Goal: Task Accomplishment & Management: Complete application form

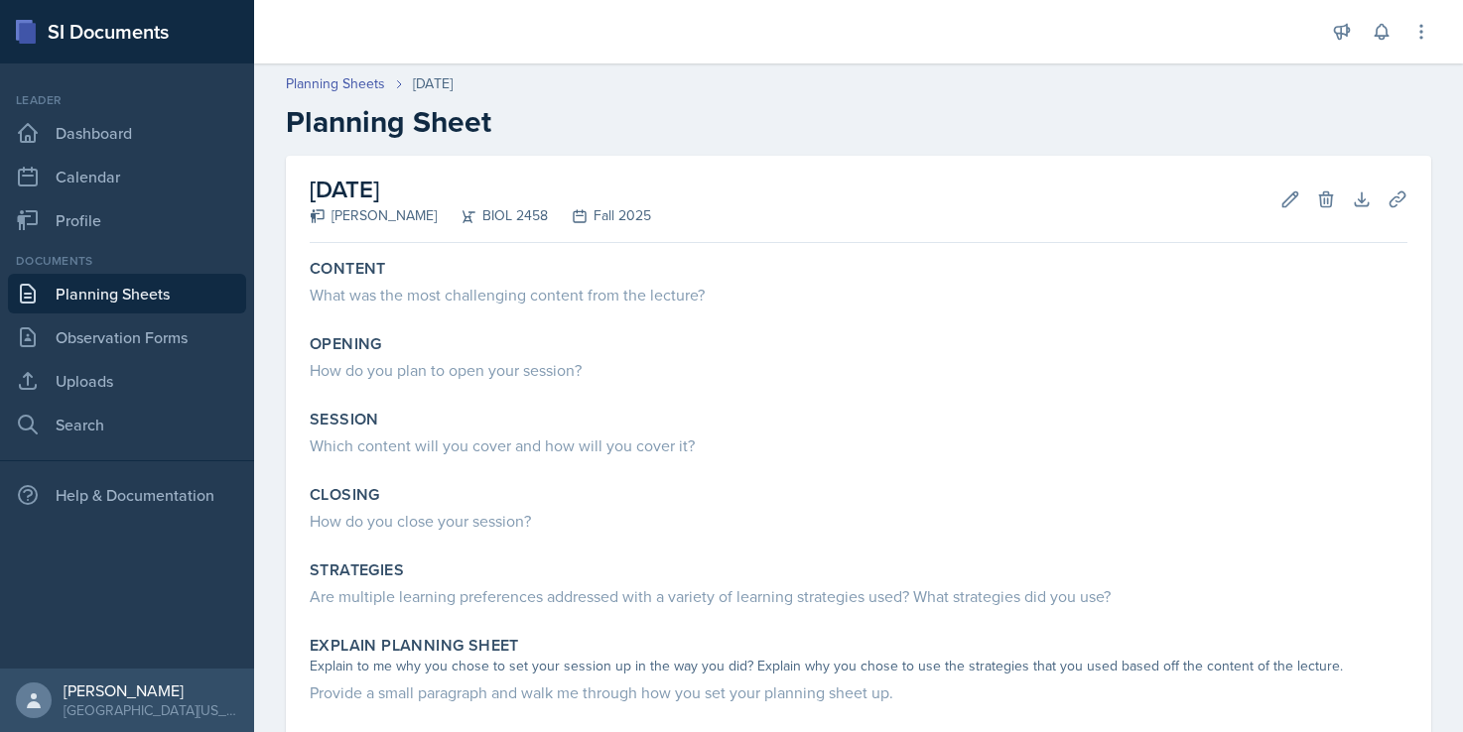
click at [517, 65] on header "Planning Sheets [DATE] Planning Sheet" at bounding box center [858, 107] width 1209 height 106
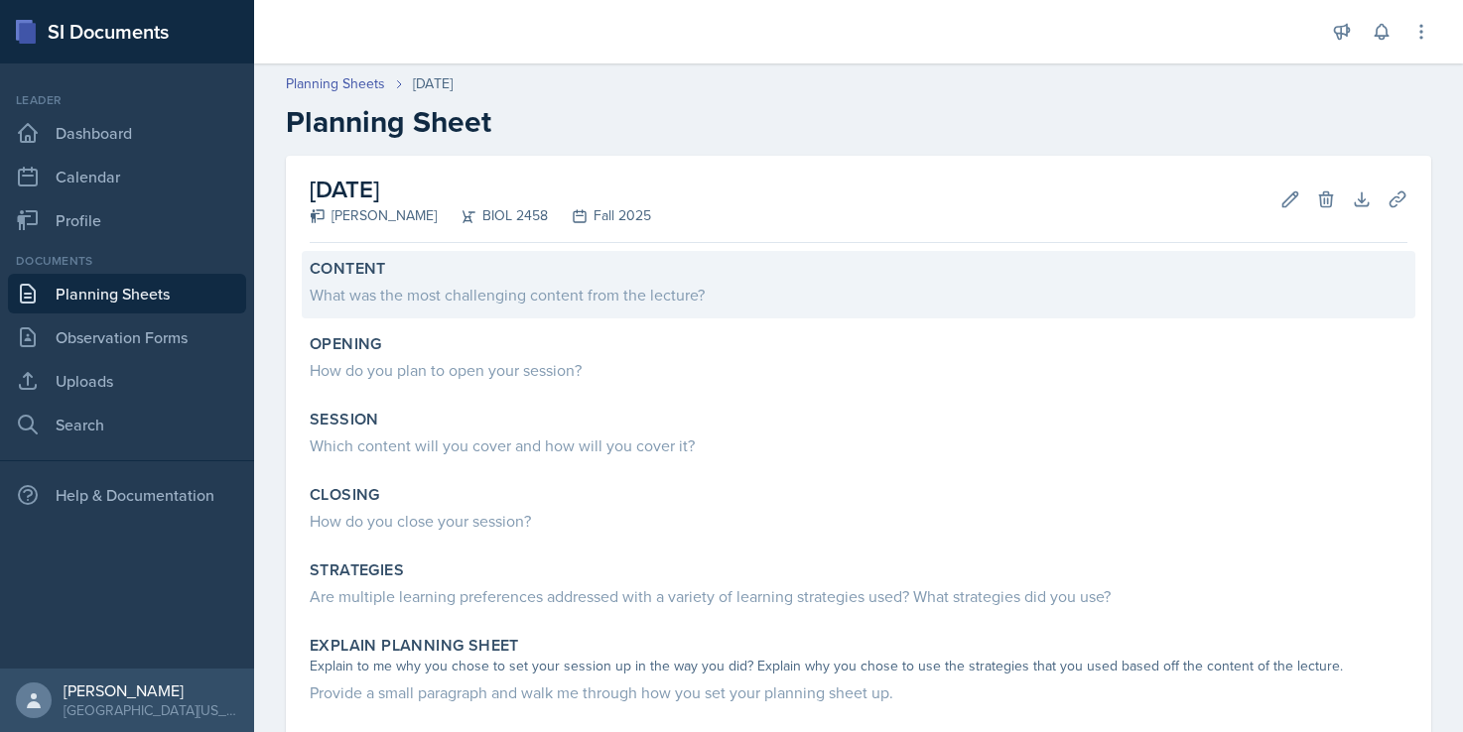
click at [508, 286] on div "What was the most challenging content from the lecture?" at bounding box center [858, 295] width 1097 height 24
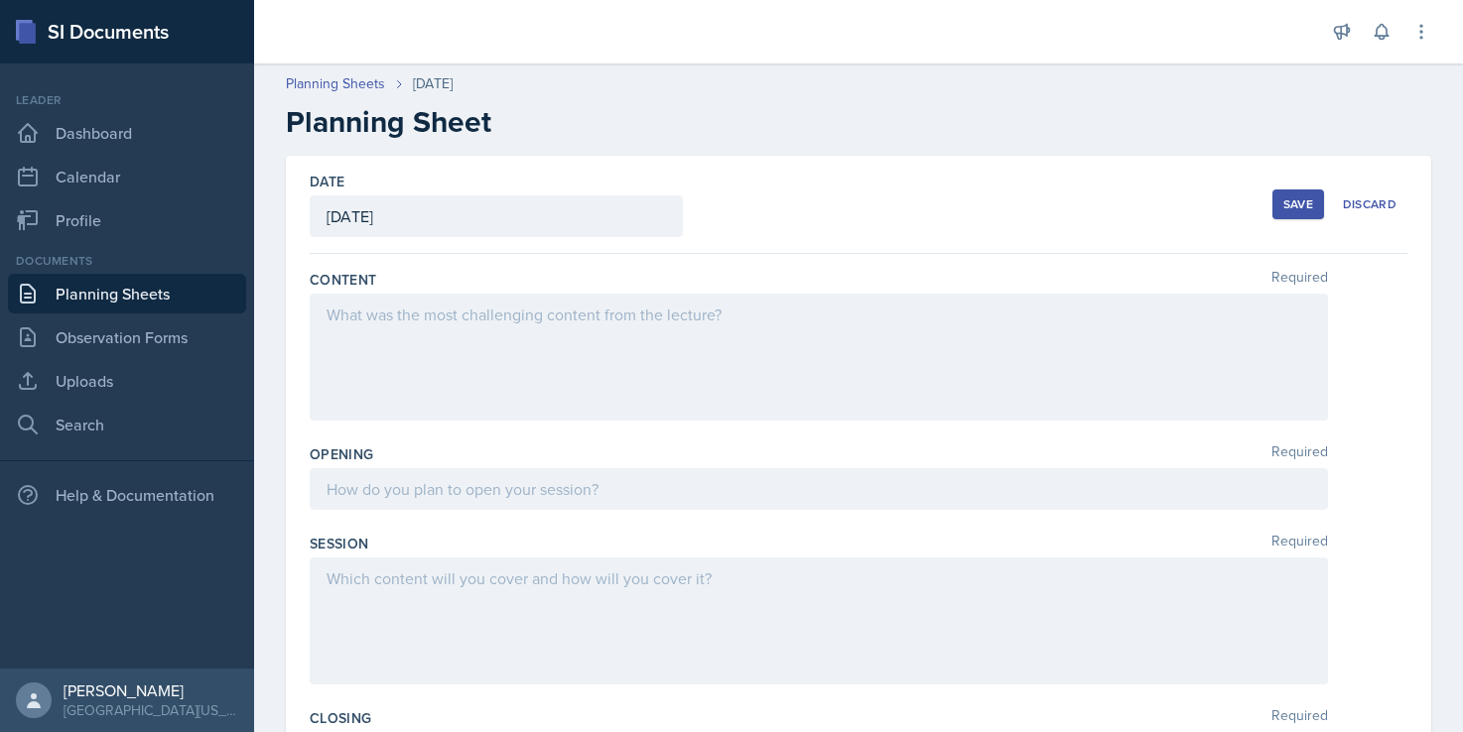
click at [466, 342] on div at bounding box center [819, 357] width 1018 height 127
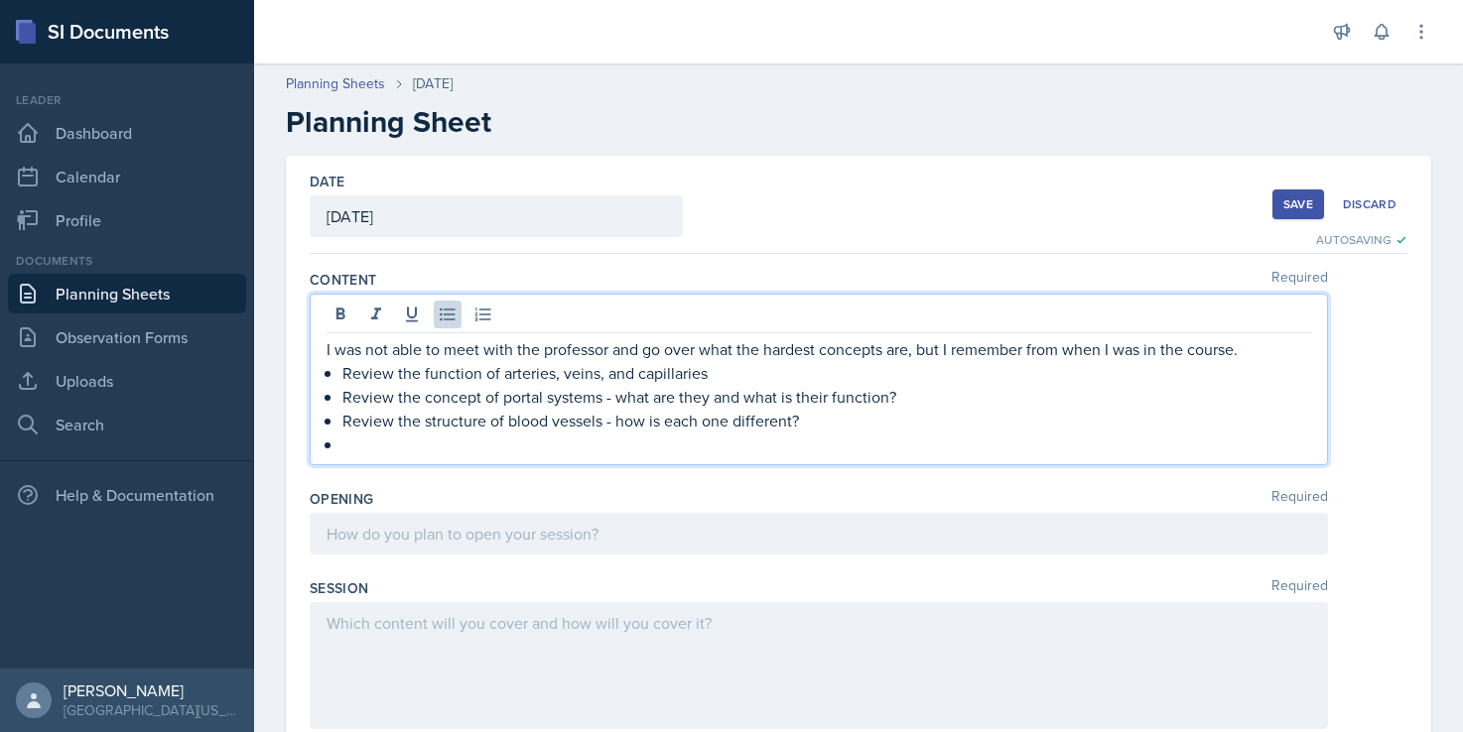
click at [817, 422] on p "Review the structure of blood vessels - how is each one different?" at bounding box center [826, 421] width 968 height 24
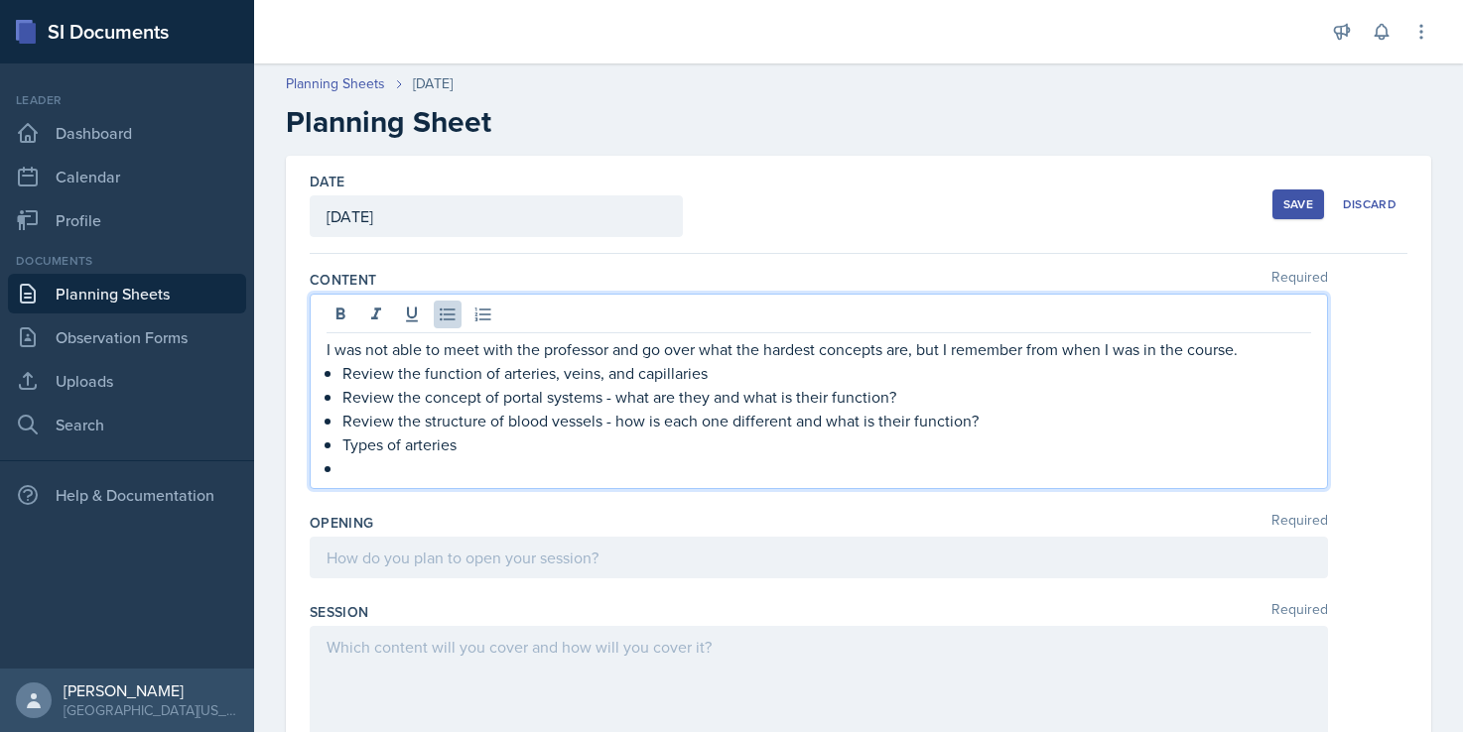
click at [708, 475] on p at bounding box center [826, 468] width 968 height 24
click at [632, 449] on p "Types of arteries" at bounding box center [826, 445] width 968 height 24
click at [514, 459] on p at bounding box center [826, 468] width 968 height 24
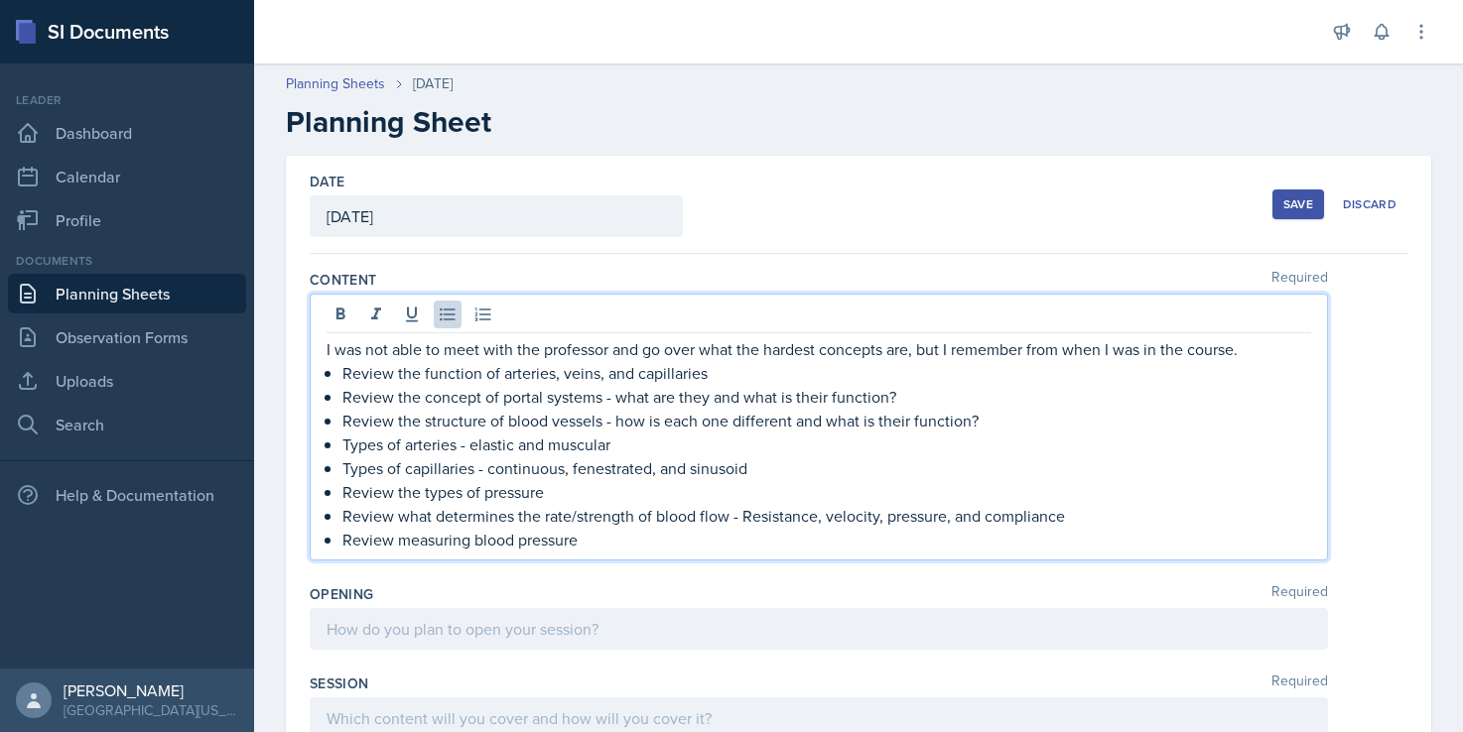
click at [531, 638] on div at bounding box center [819, 629] width 1018 height 42
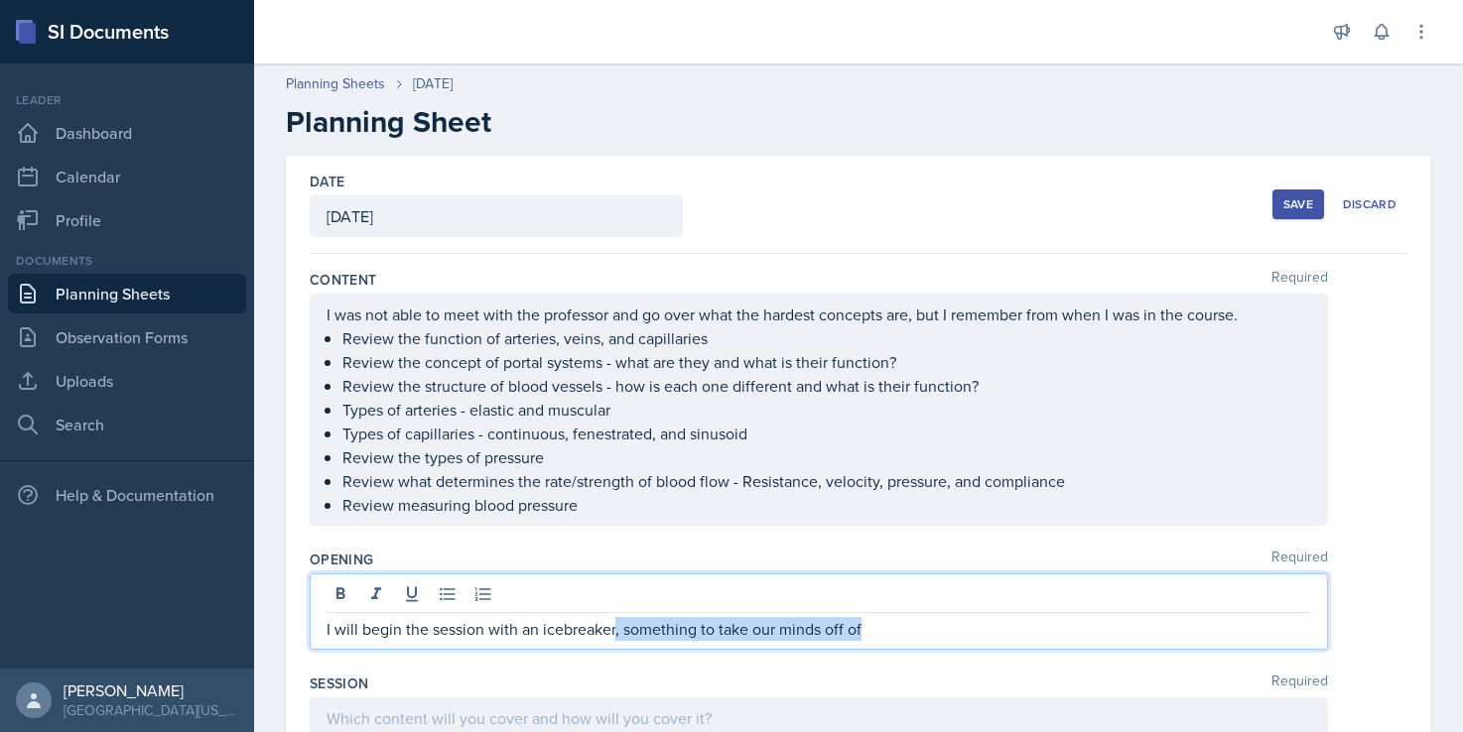
drag, startPoint x: 615, startPoint y: 638, endPoint x: 903, endPoint y: 621, distance: 288.3
click at [903, 621] on p "I will begin the session with an icebreaker, something to take our minds off of" at bounding box center [818, 629] width 984 height 24
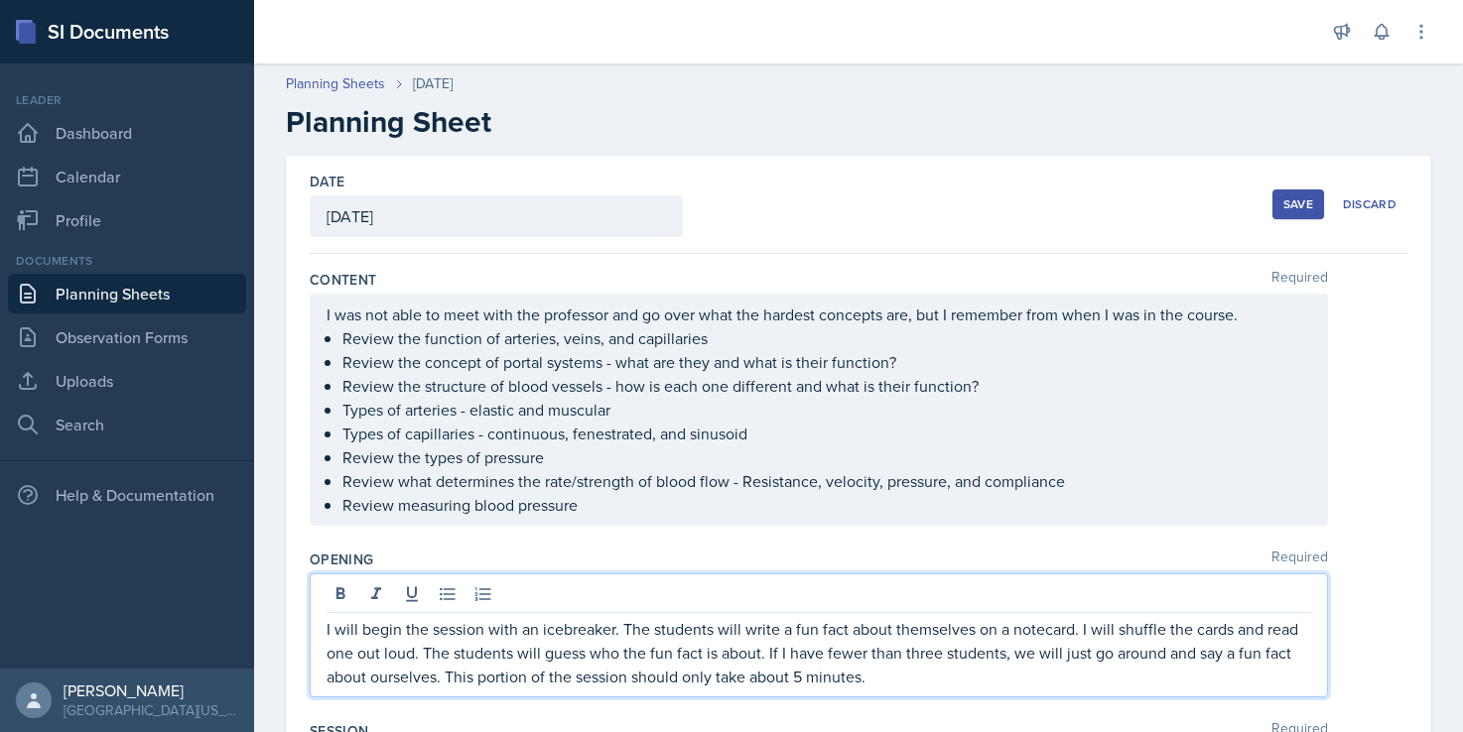
click at [322, 625] on div "I will begin the session with an icebreaker. The students will write a fun fact…" at bounding box center [819, 636] width 1018 height 124
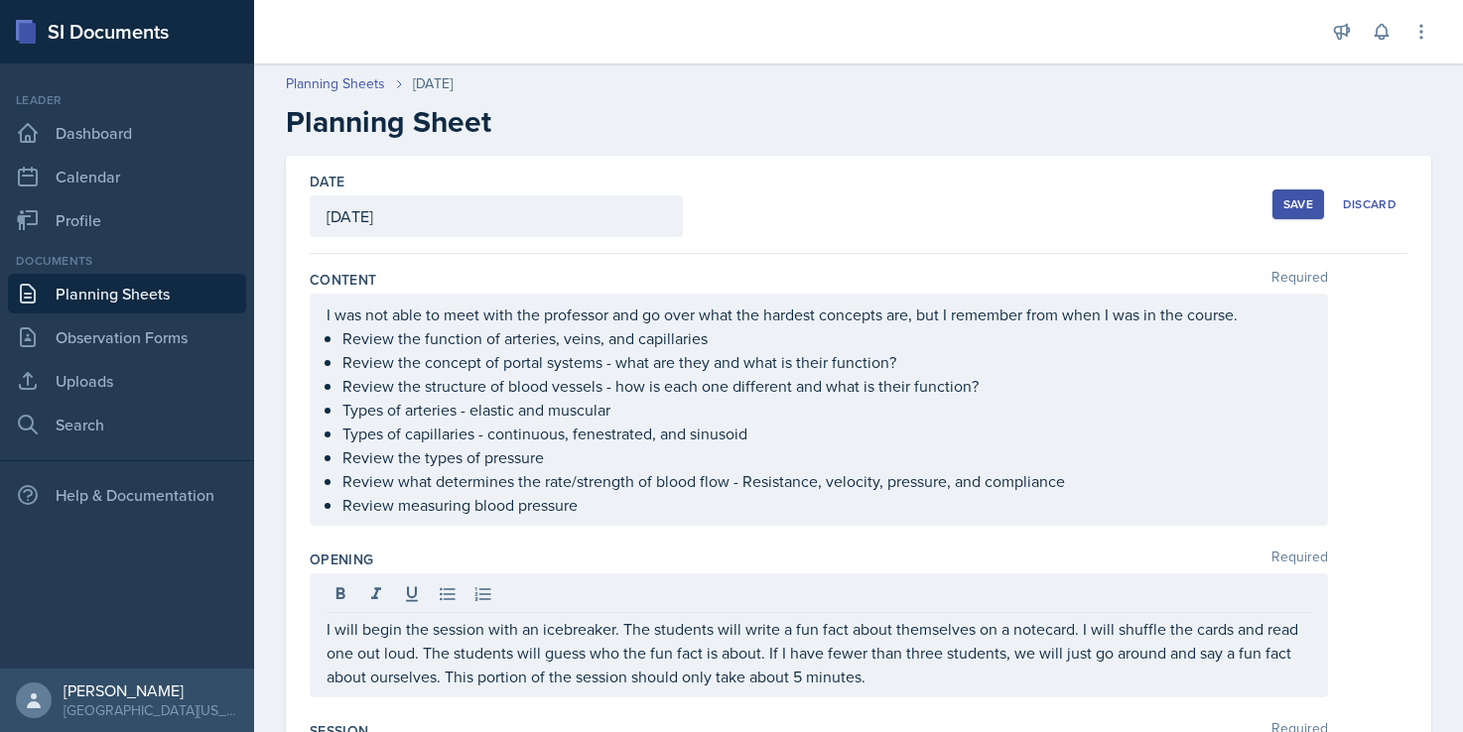
click at [322, 629] on div "I will begin the session with an icebreaker. The students will write a fun fact…" at bounding box center [819, 636] width 1018 height 124
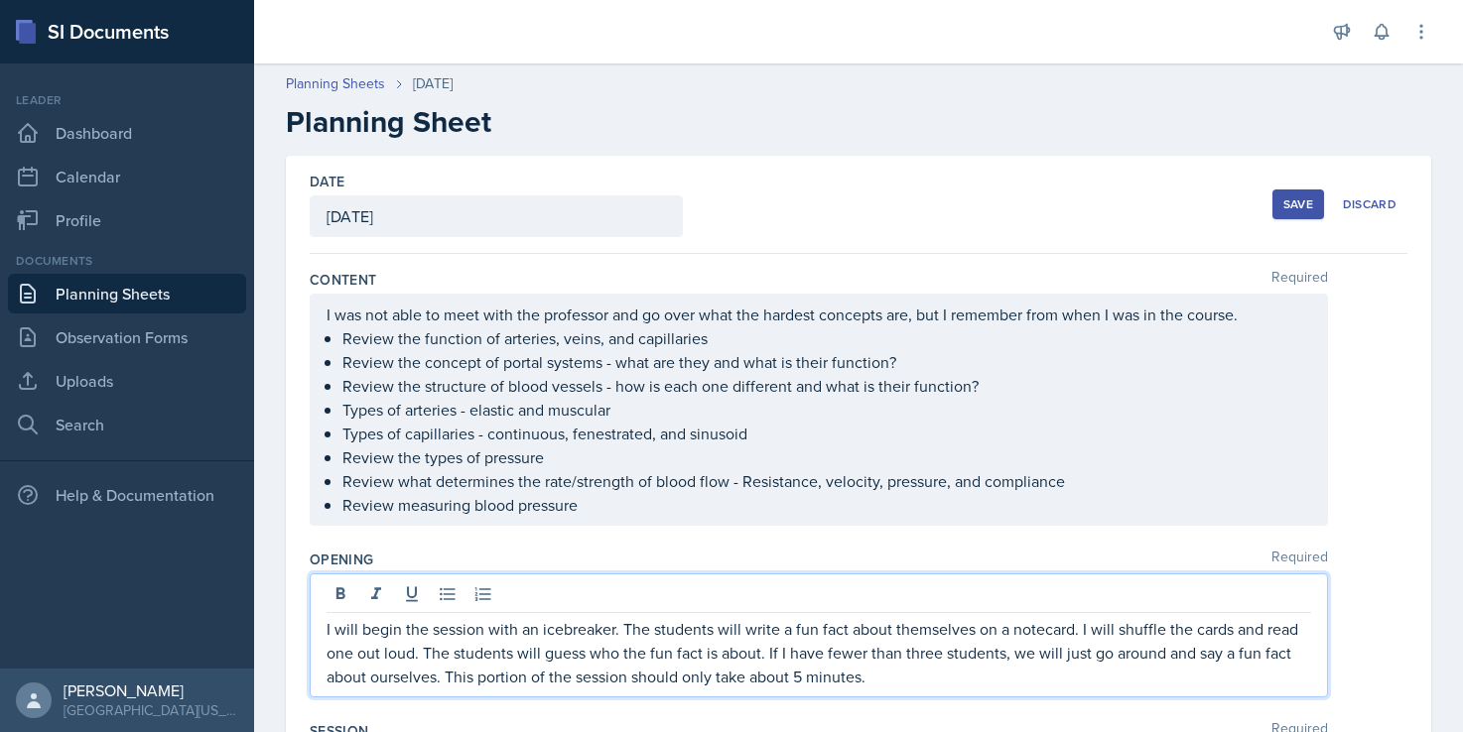
click at [327, 632] on p "I will begin the session with an icebreaker. The students will write a fun fact…" at bounding box center [818, 652] width 984 height 71
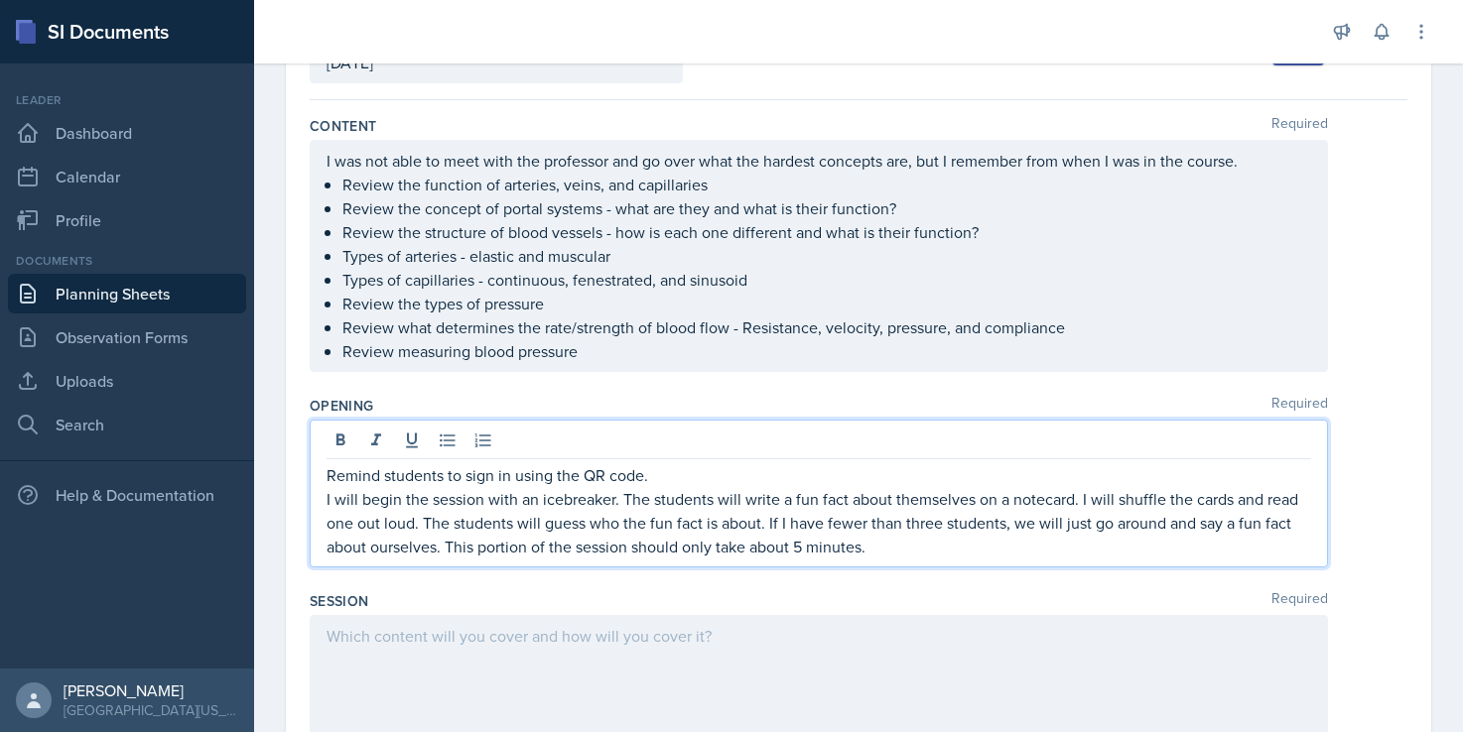
scroll to position [161, 0]
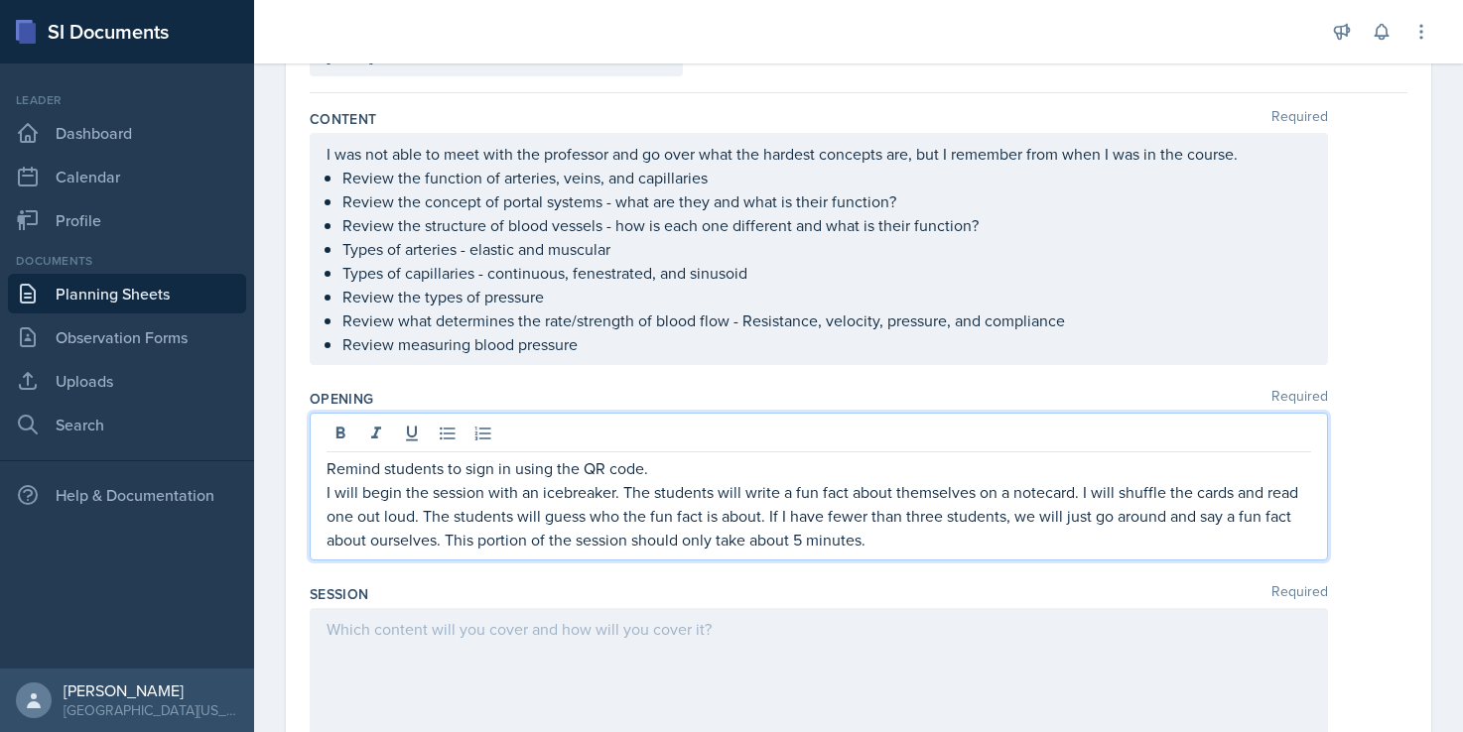
drag, startPoint x: 896, startPoint y: 542, endPoint x: 795, endPoint y: 545, distance: 101.3
click at [795, 545] on p "I will begin the session with an icebreaker. The students will write a fun fact…" at bounding box center [818, 515] width 984 height 71
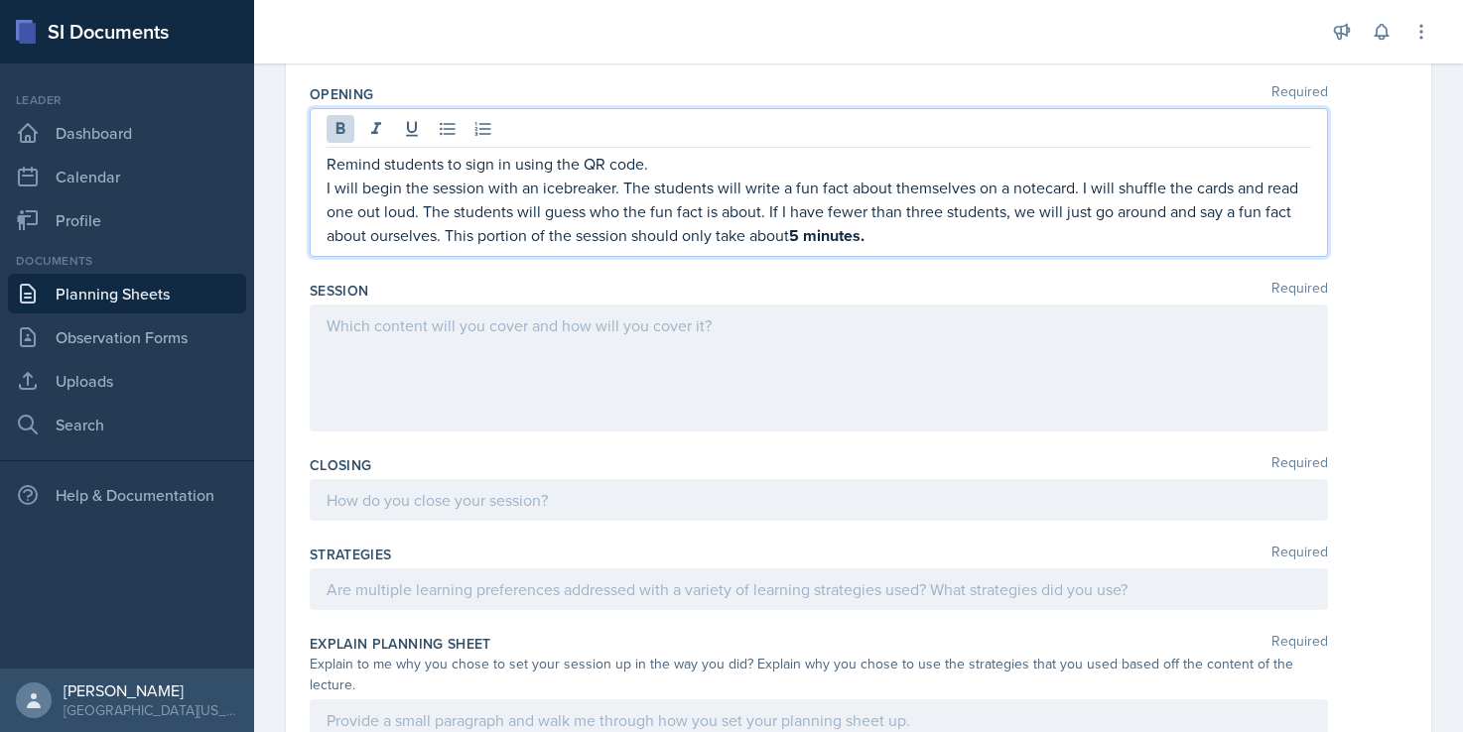
scroll to position [475, 0]
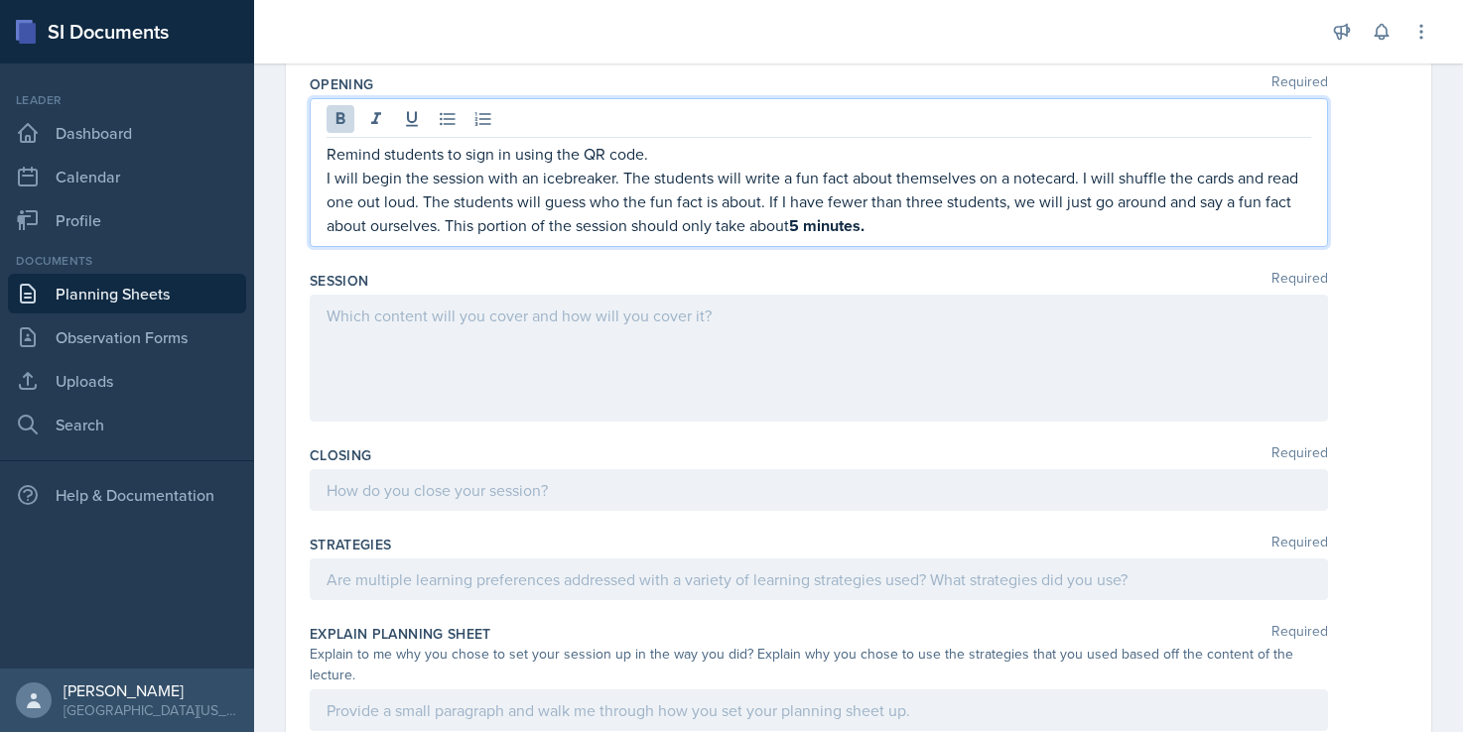
click at [581, 306] on p at bounding box center [818, 316] width 984 height 24
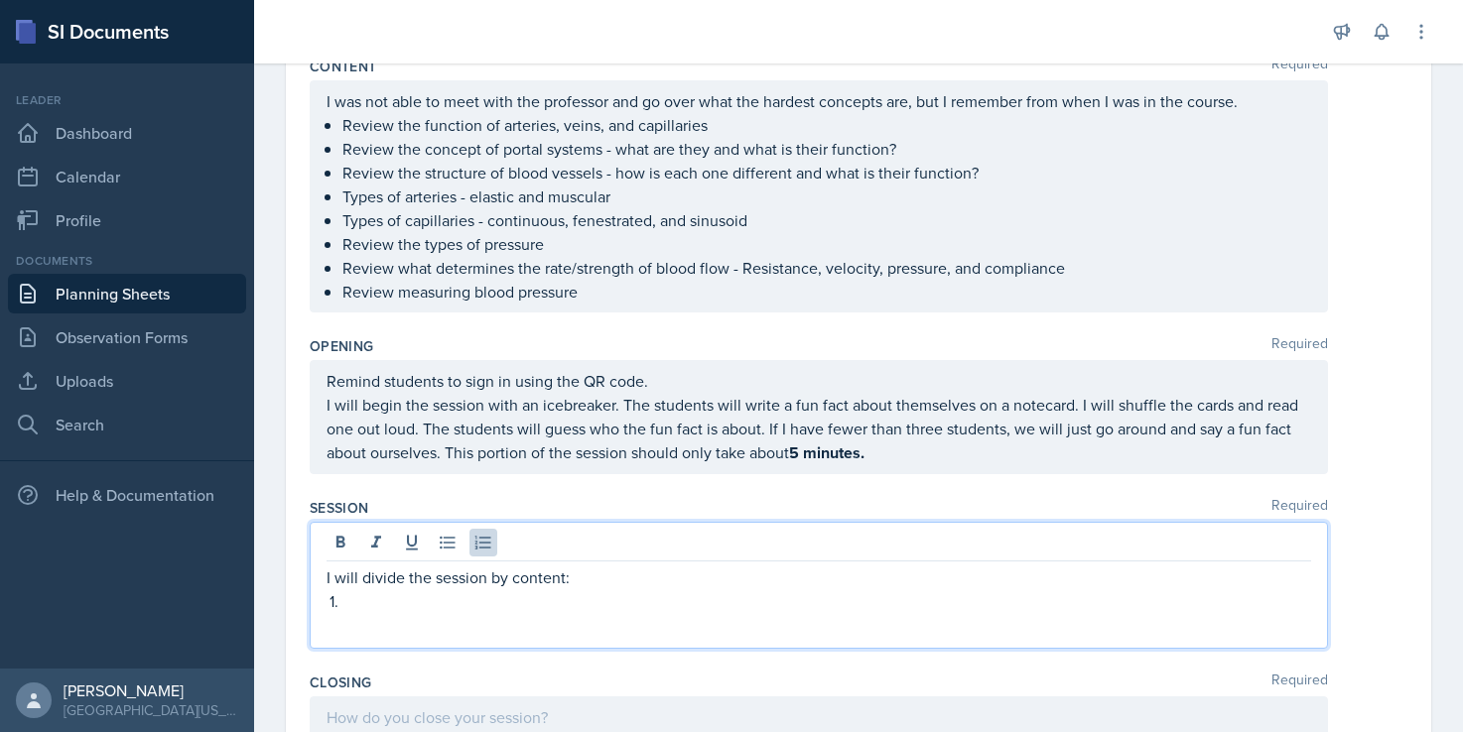
scroll to position [217, 0]
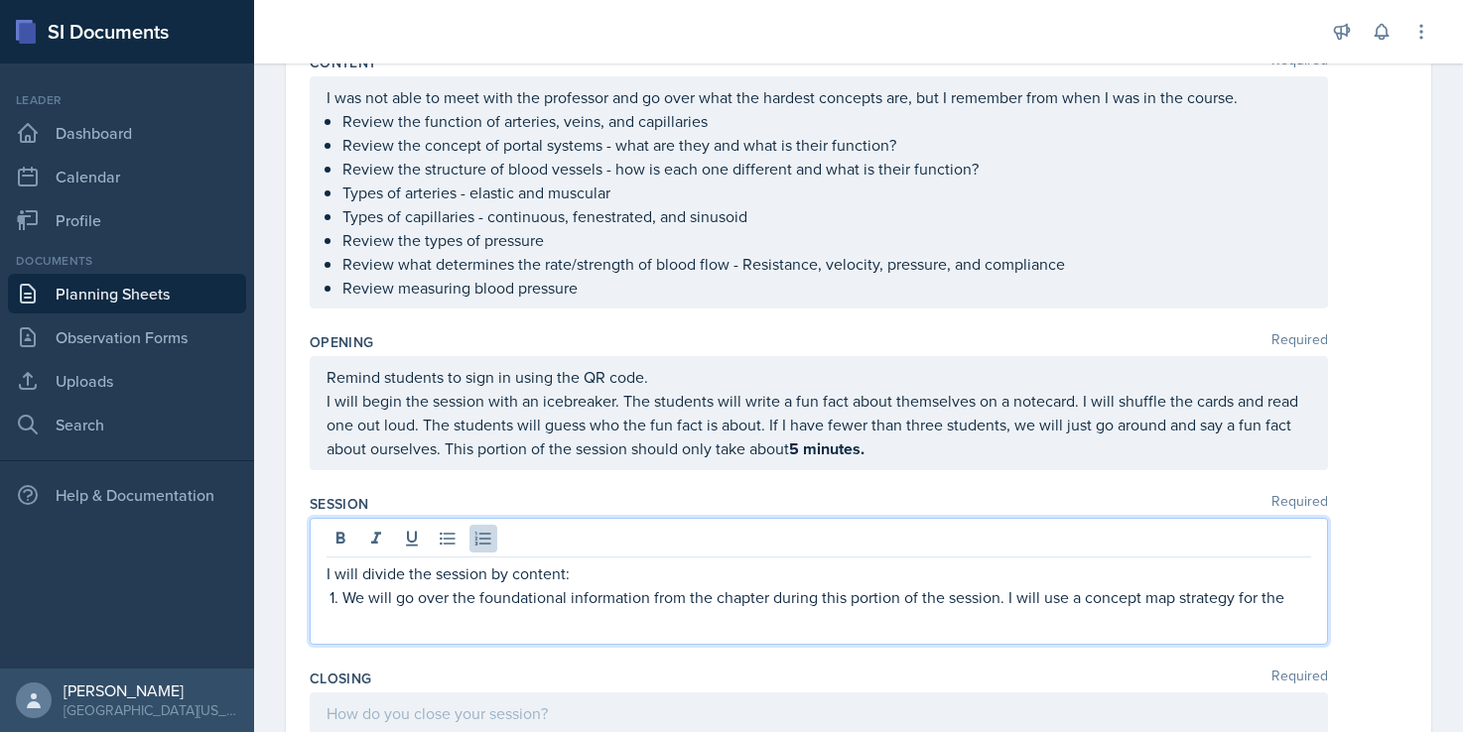
click at [1074, 601] on p "We will go over the foundational information from the chapter during this porti…" at bounding box center [826, 597] width 968 height 24
click at [1286, 599] on p "We will go over the foundational information from the chapter during this porti…" at bounding box center [826, 597] width 968 height 24
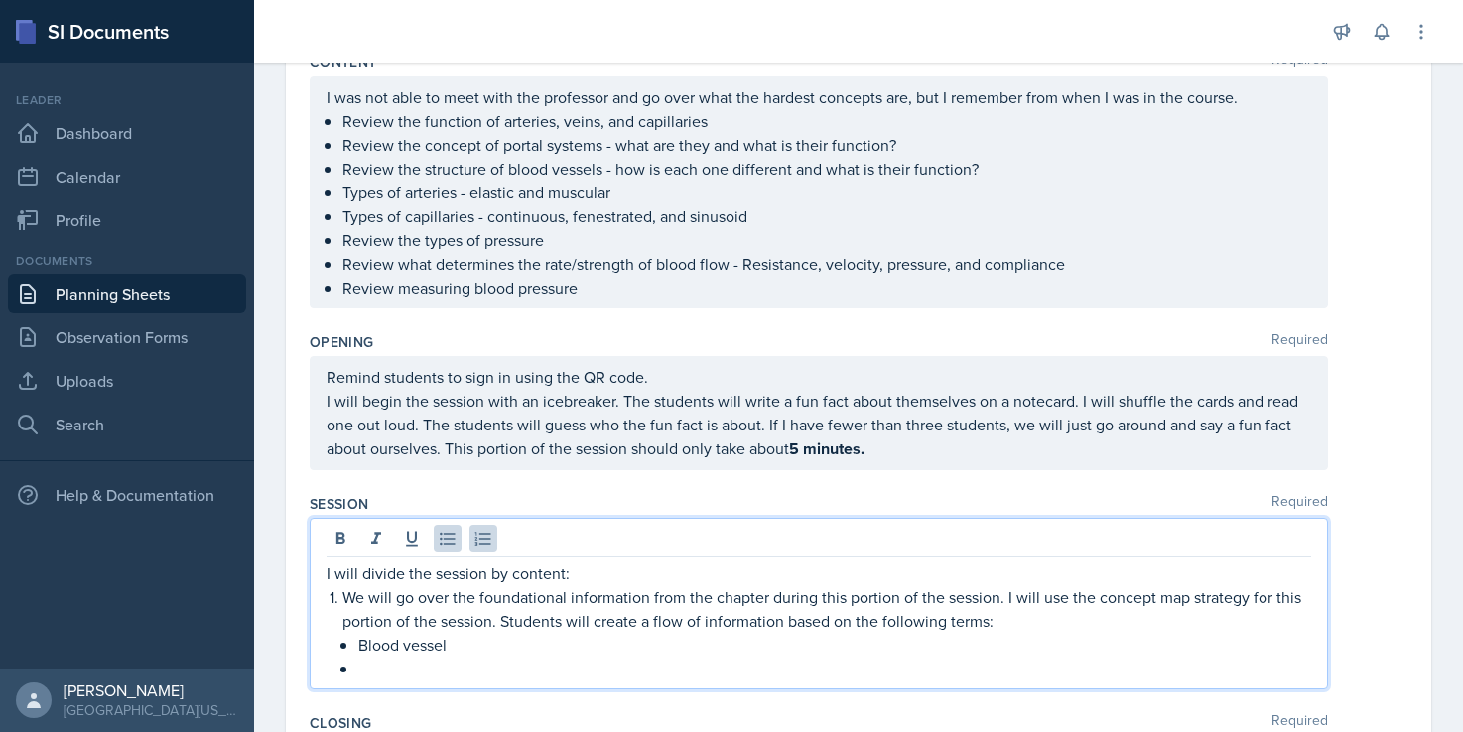
click at [429, 650] on p "Blood vessel" at bounding box center [834, 645] width 953 height 24
click at [368, 672] on p at bounding box center [834, 669] width 953 height 24
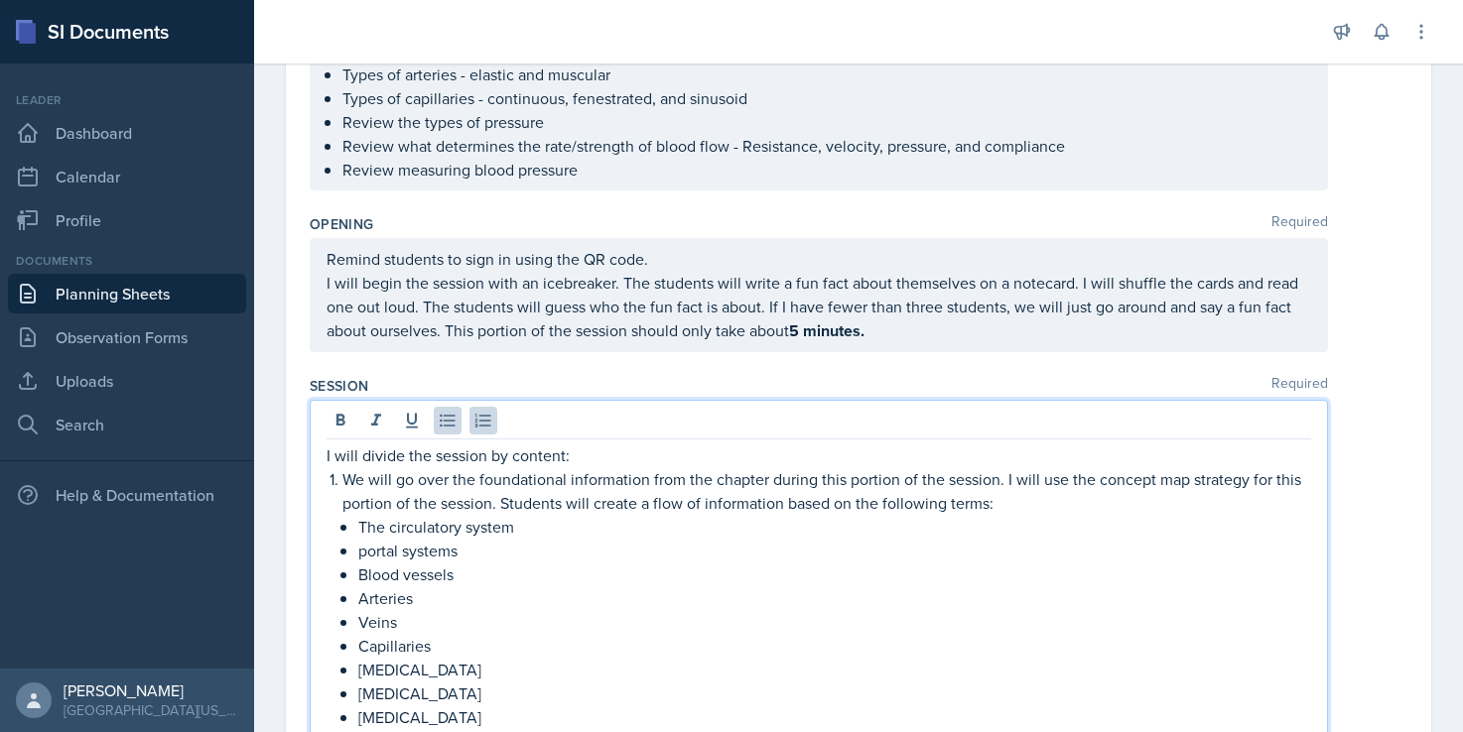
scroll to position [359, 0]
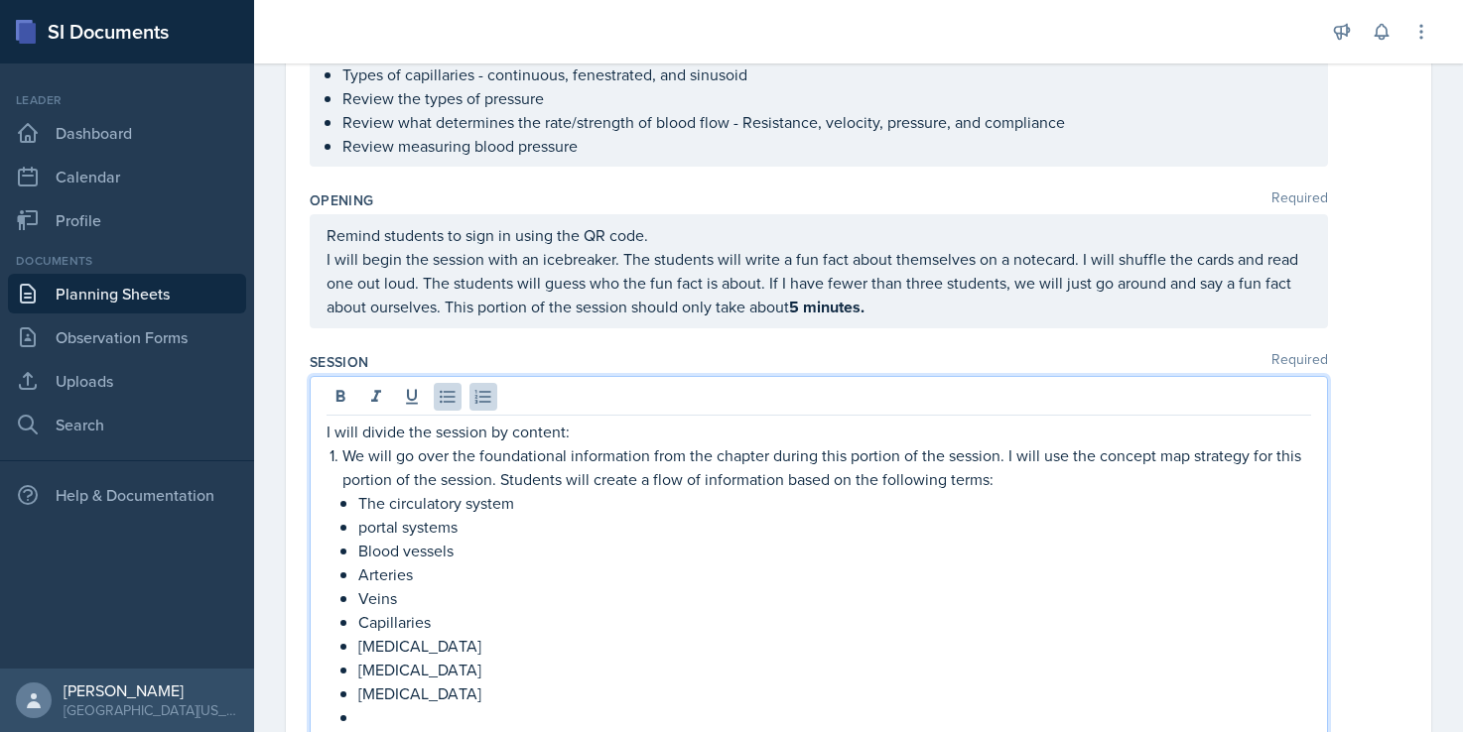
click at [461, 582] on p "Arteries" at bounding box center [834, 575] width 953 height 24
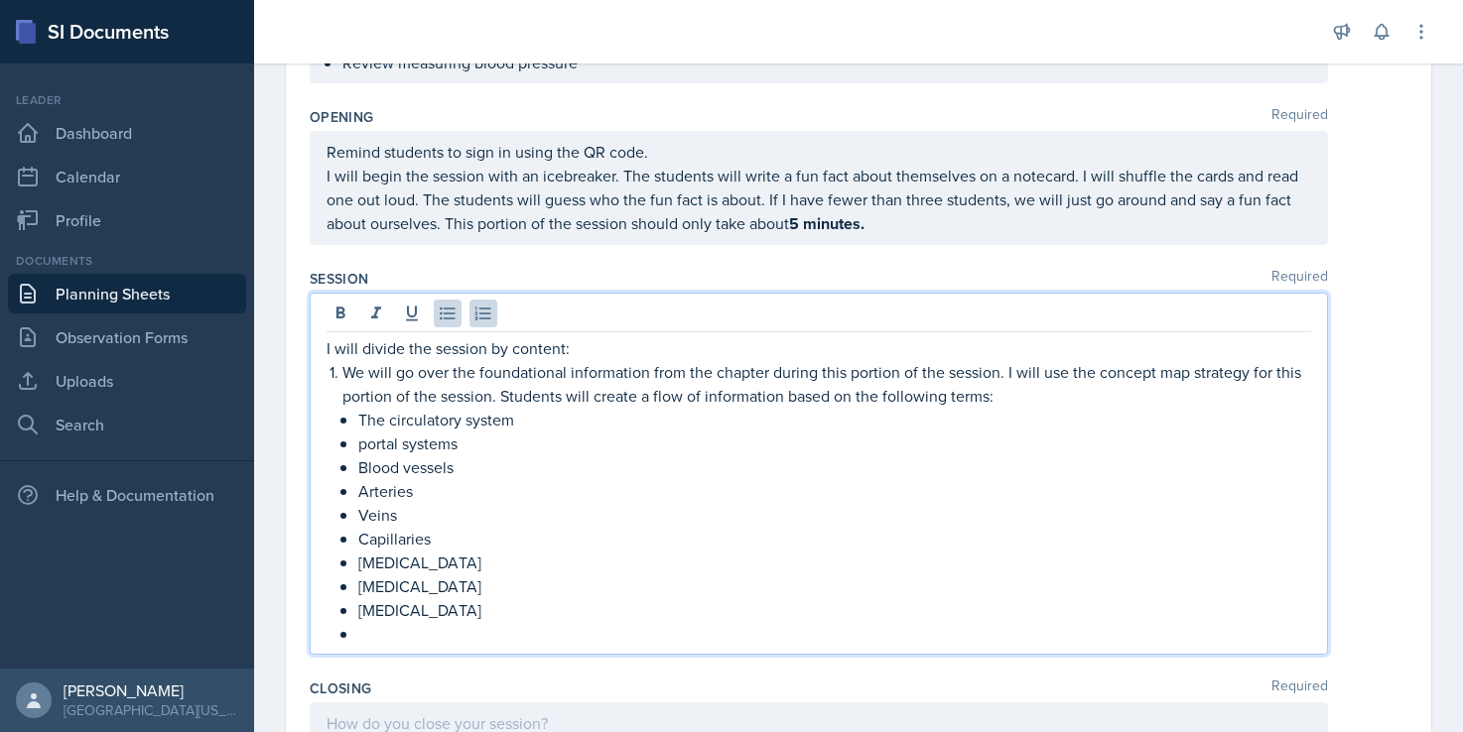
scroll to position [446, 0]
click at [420, 629] on p at bounding box center [834, 631] width 953 height 24
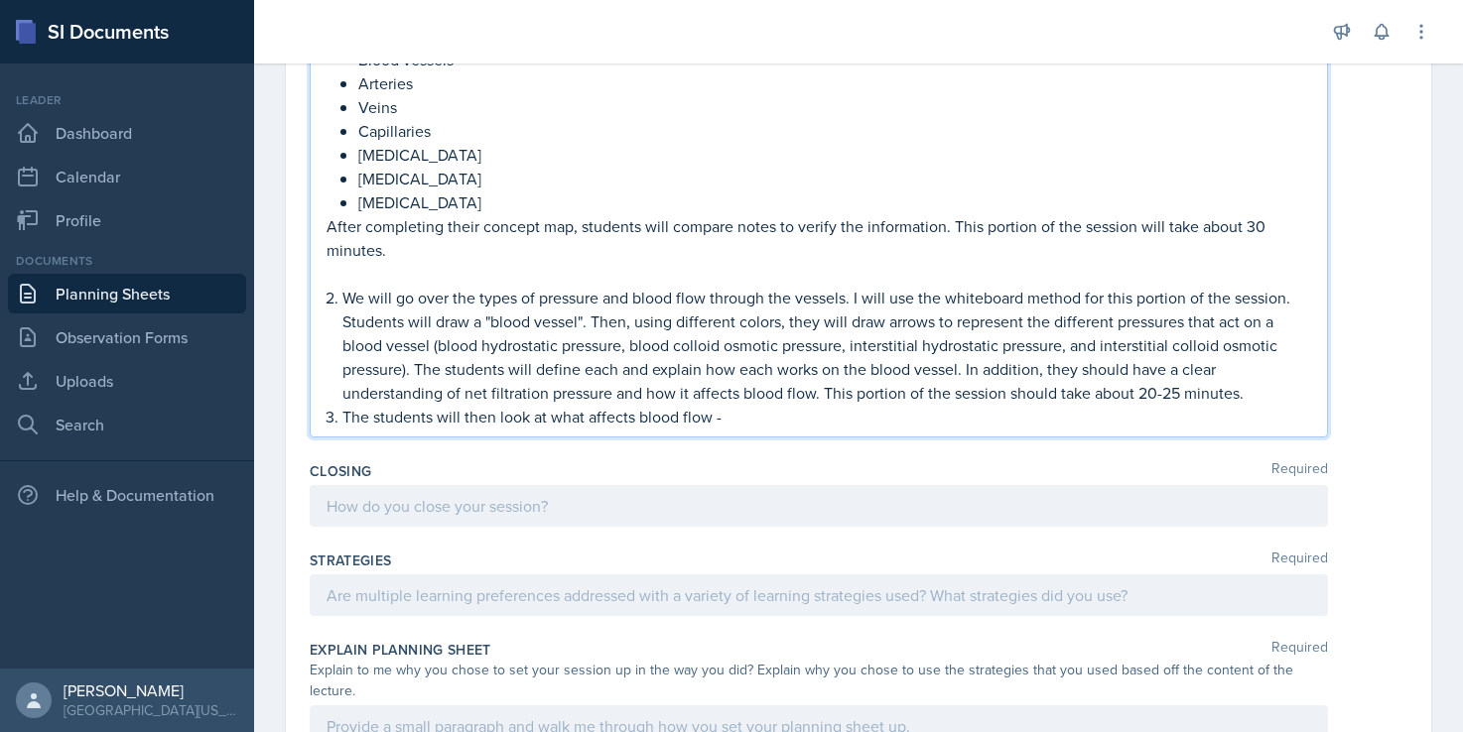
scroll to position [848, 0]
drag, startPoint x: 1242, startPoint y: 231, endPoint x: 1251, endPoint y: 256, distance: 26.4
click at [1251, 256] on p "After completing their concept map, students will compare notes to verify the i…" at bounding box center [818, 240] width 984 height 48
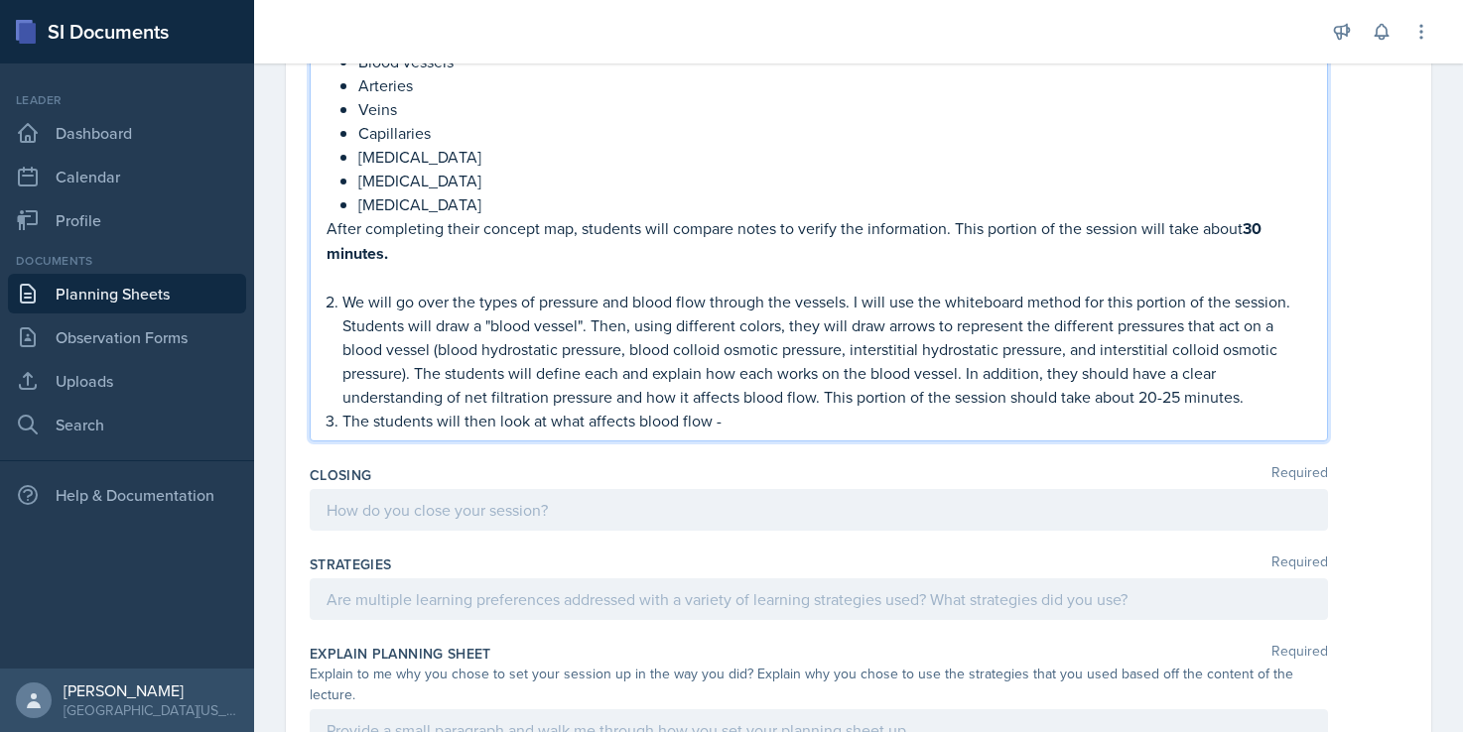
drag, startPoint x: 1141, startPoint y: 402, endPoint x: 1249, endPoint y: 406, distance: 108.2
click at [1249, 406] on p "We will go over the types of pressure and blood flow through the vessels. I wil…" at bounding box center [826, 349] width 968 height 119
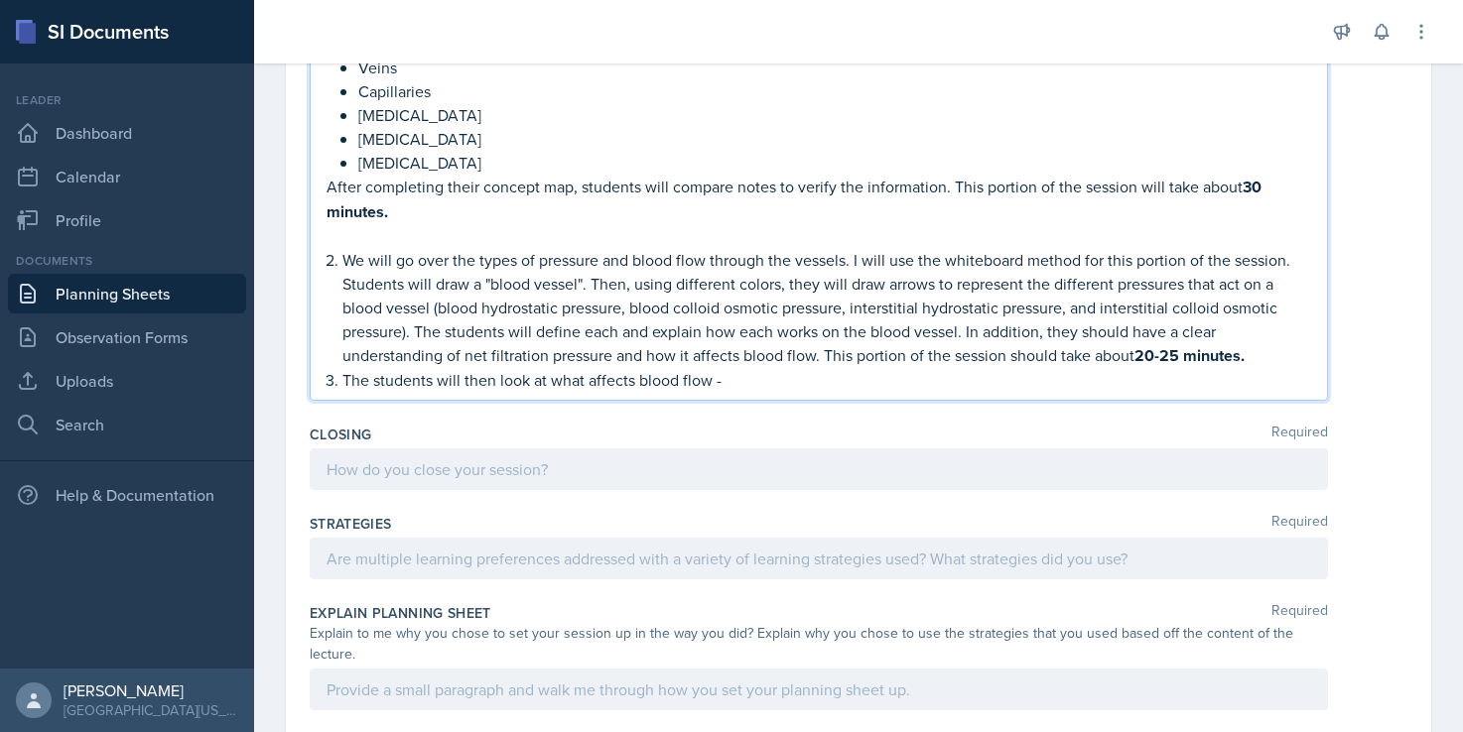
scroll to position [933, 0]
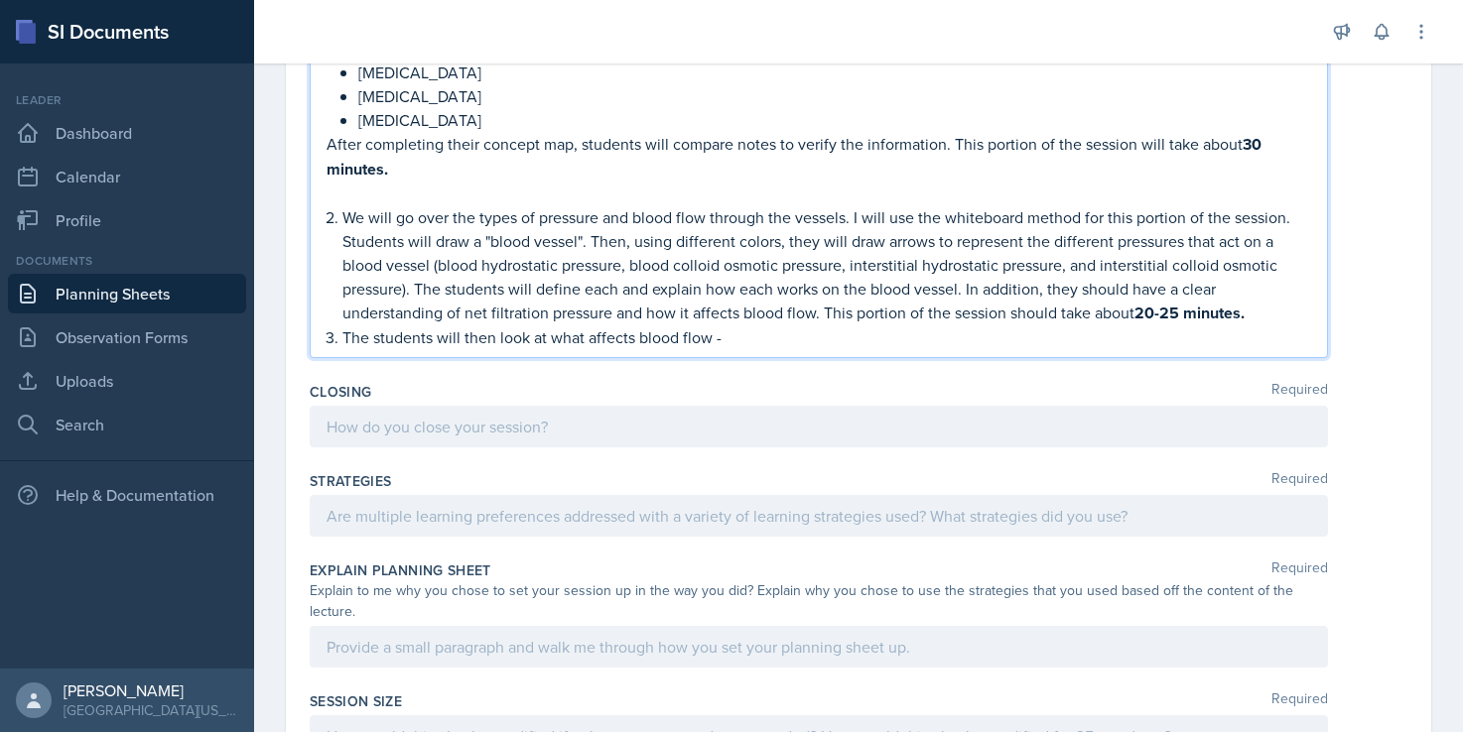
click at [787, 340] on p "The students will then look at what affects blood flow -" at bounding box center [826, 337] width 968 height 24
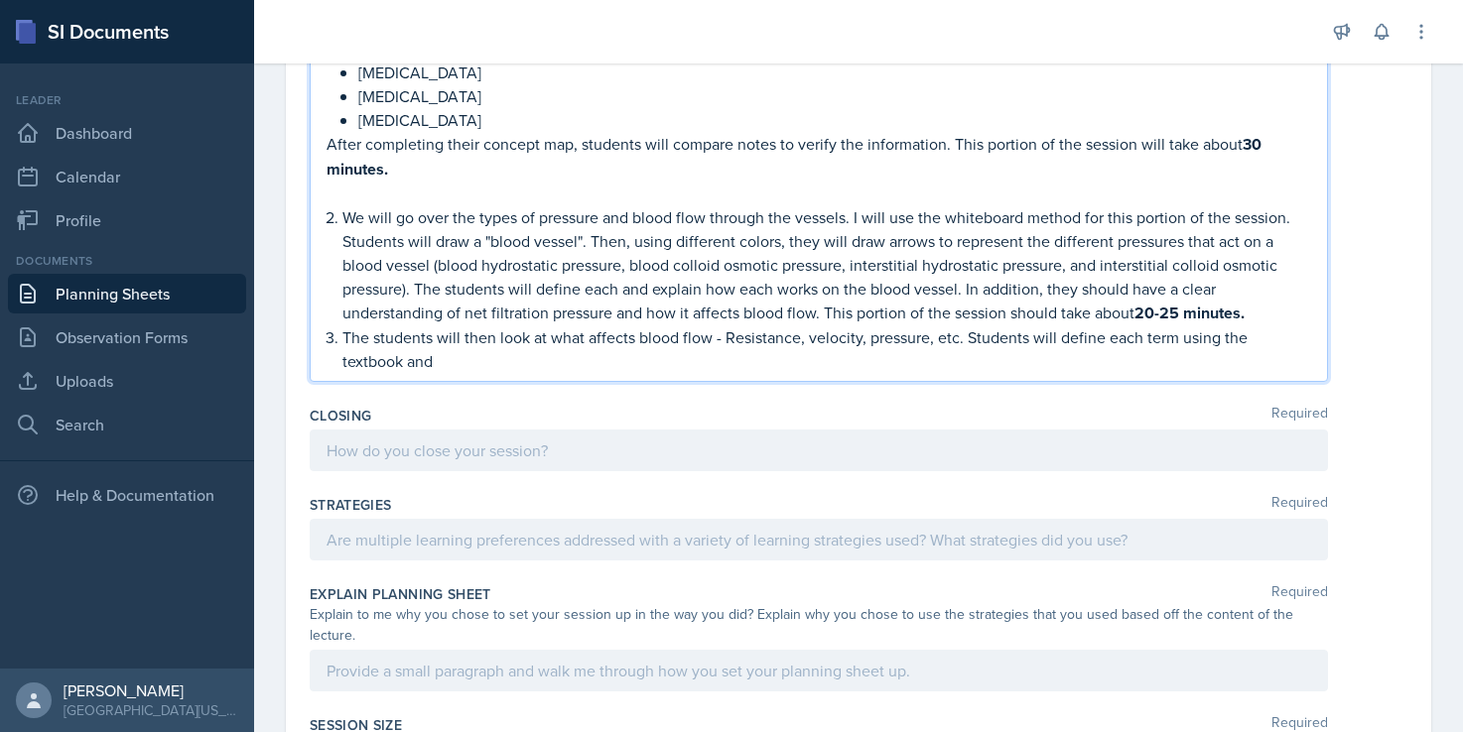
click at [428, 455] on div at bounding box center [819, 451] width 1018 height 42
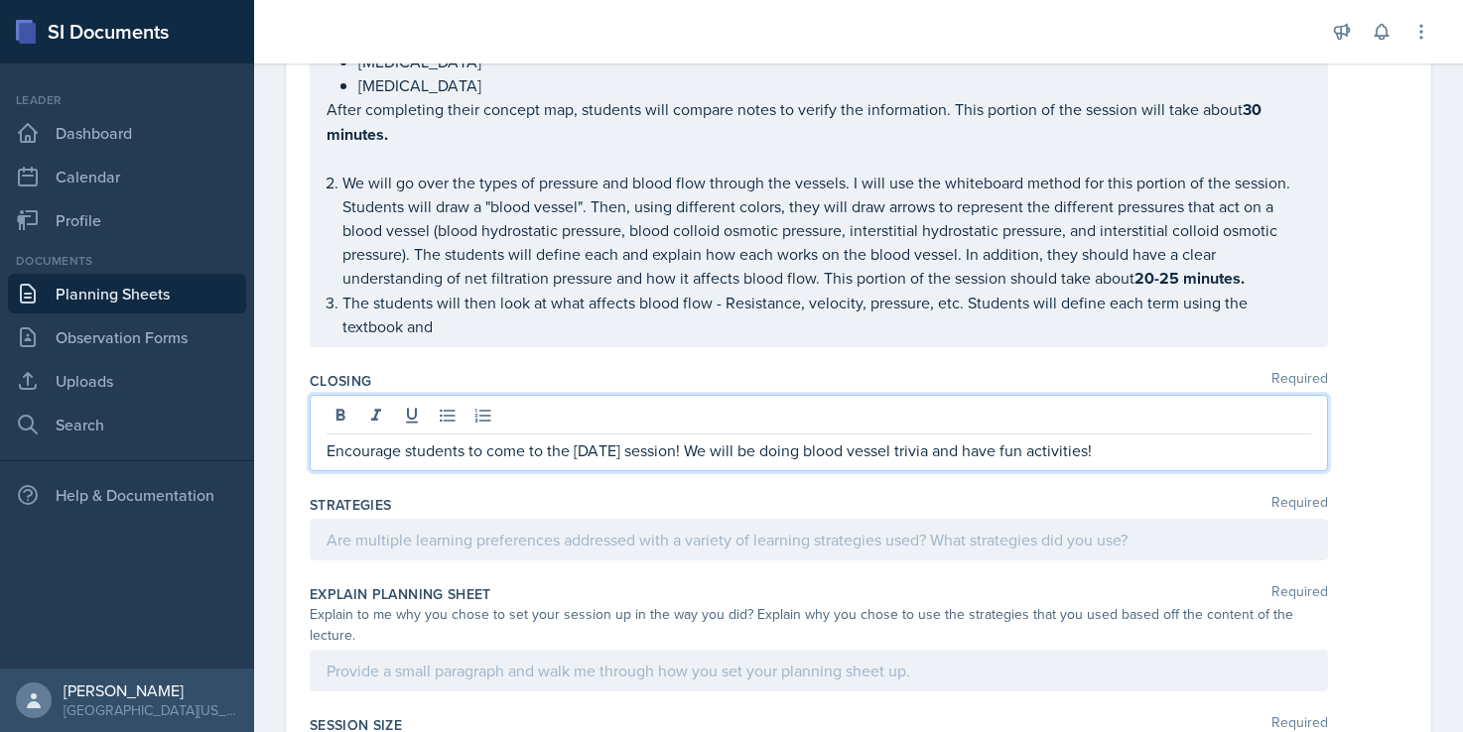
click at [547, 338] on p "The students will then look at what affects blood flow - Resistance, velocity, …" at bounding box center [826, 315] width 968 height 48
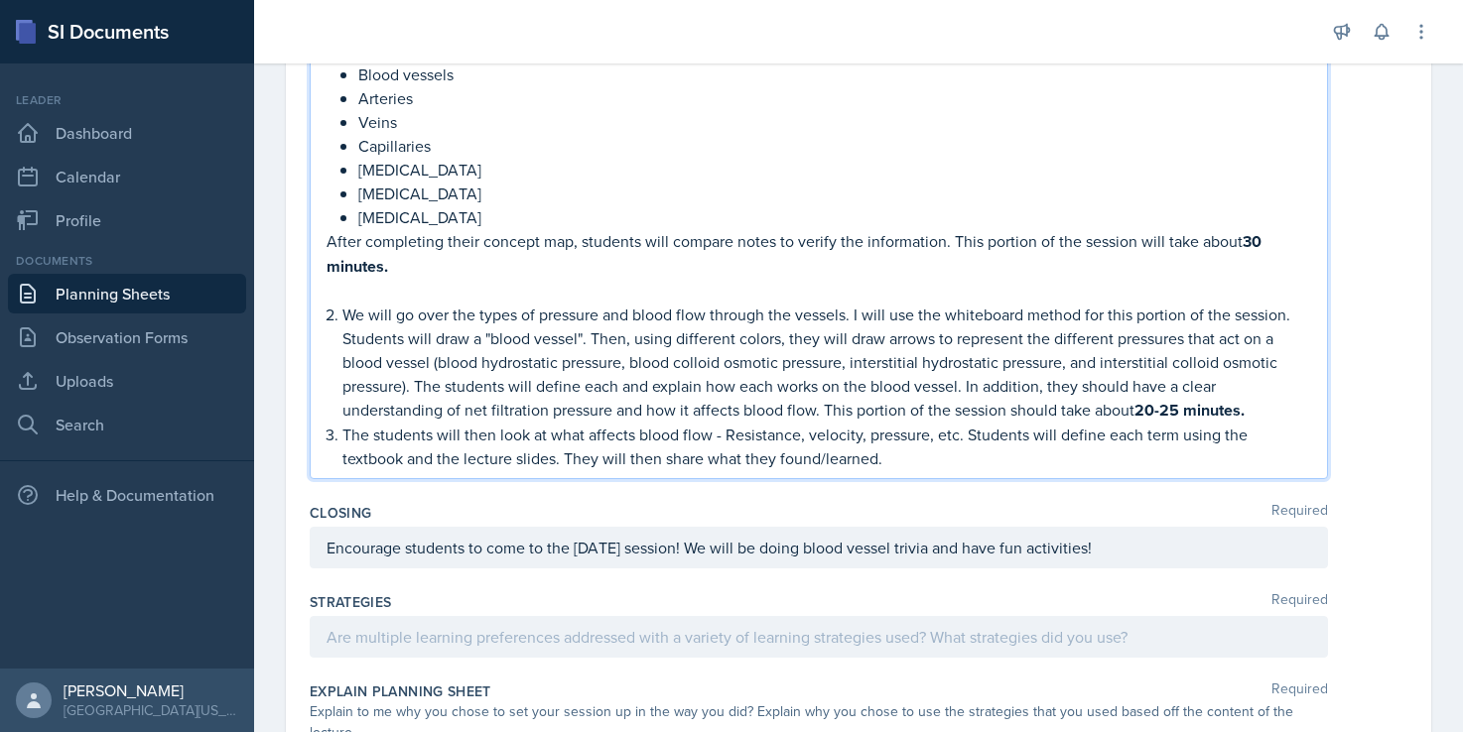
scroll to position [841, 0]
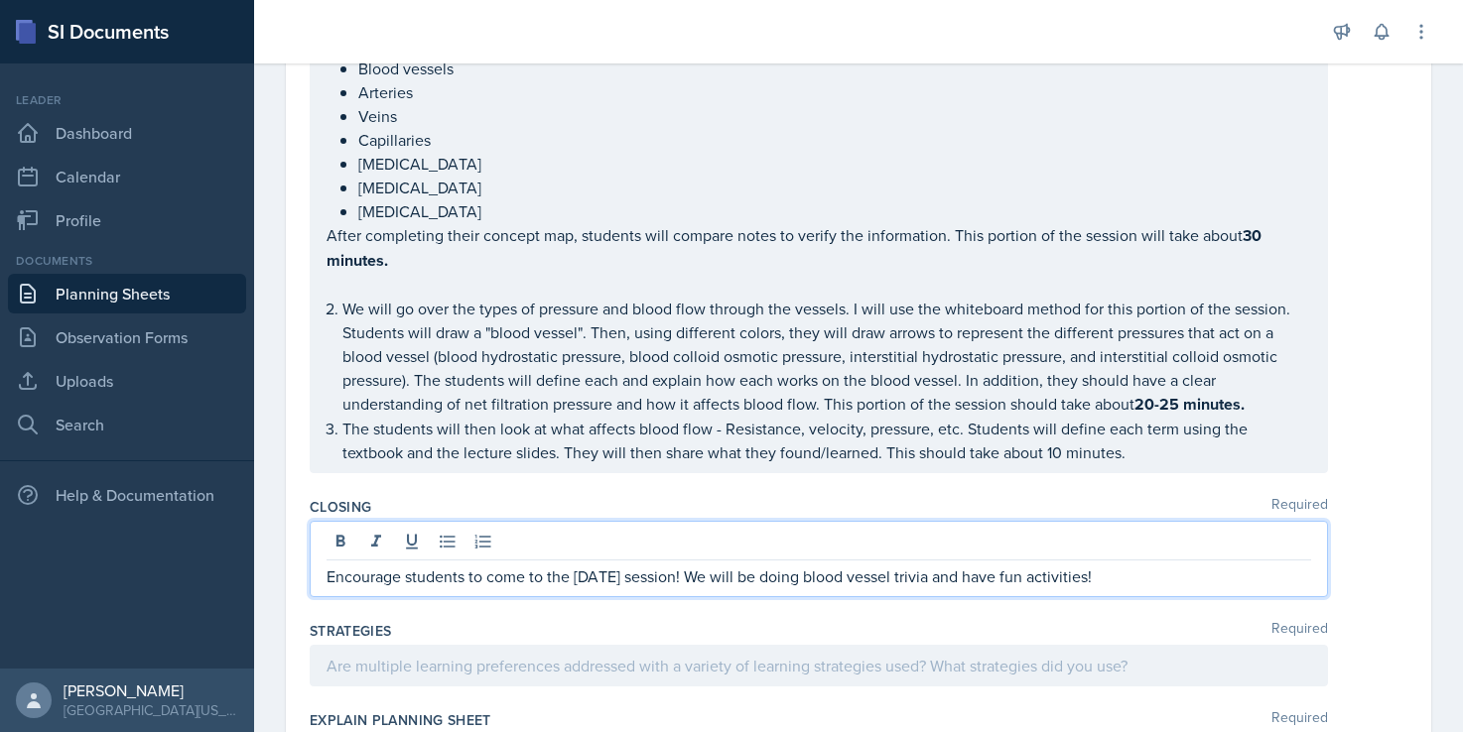
click at [1195, 542] on div "Encourage students to come to the [DATE] session! We will be doing blood vessel…" at bounding box center [819, 559] width 1018 height 76
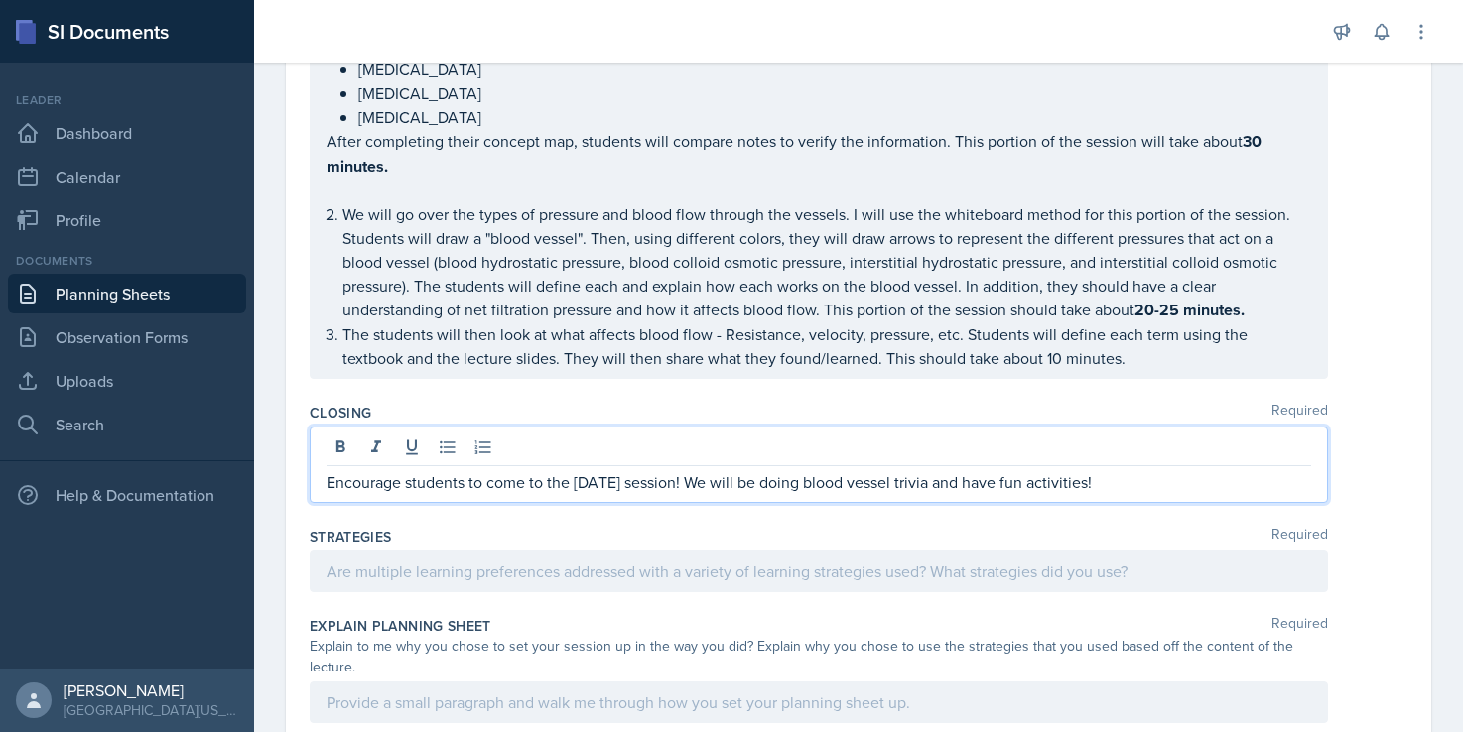
scroll to position [905, 0]
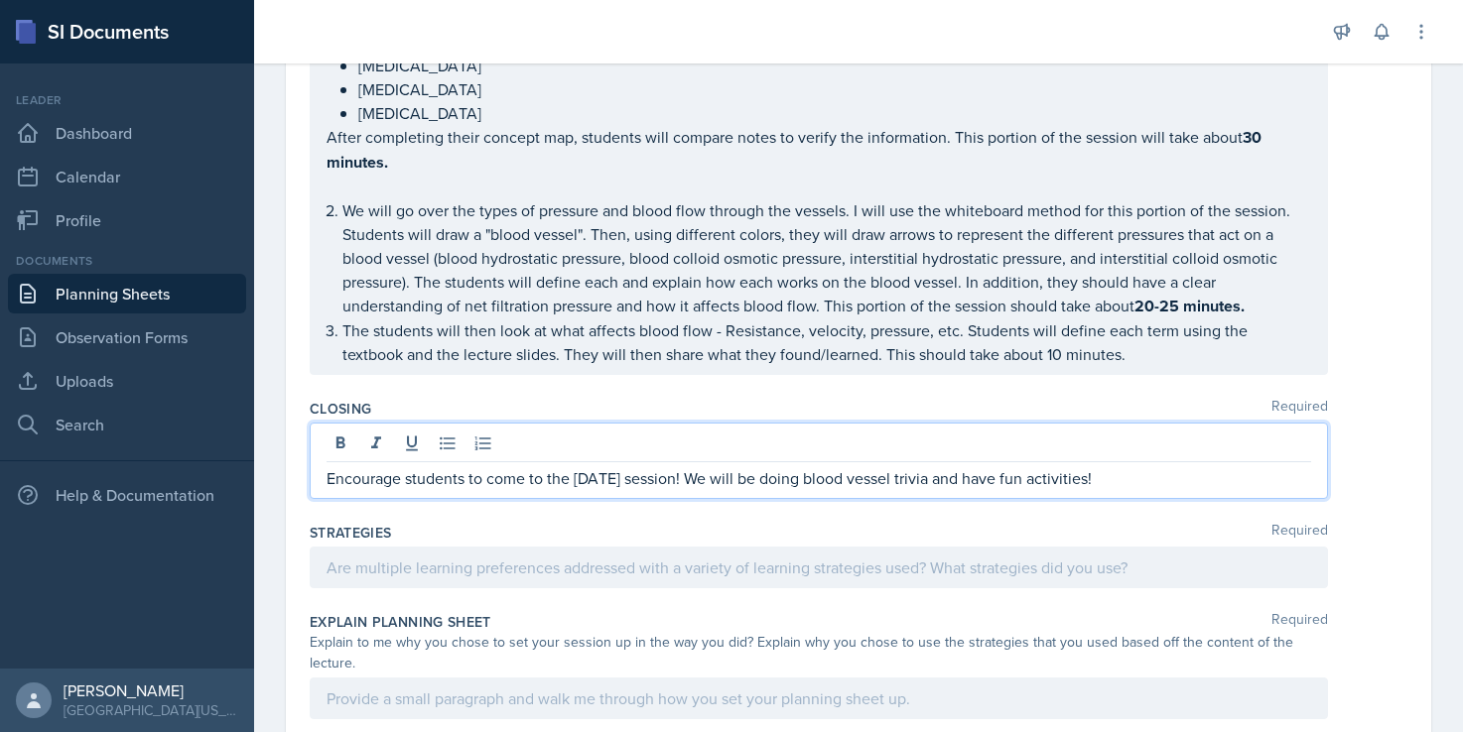
click at [642, 559] on div at bounding box center [819, 568] width 1018 height 42
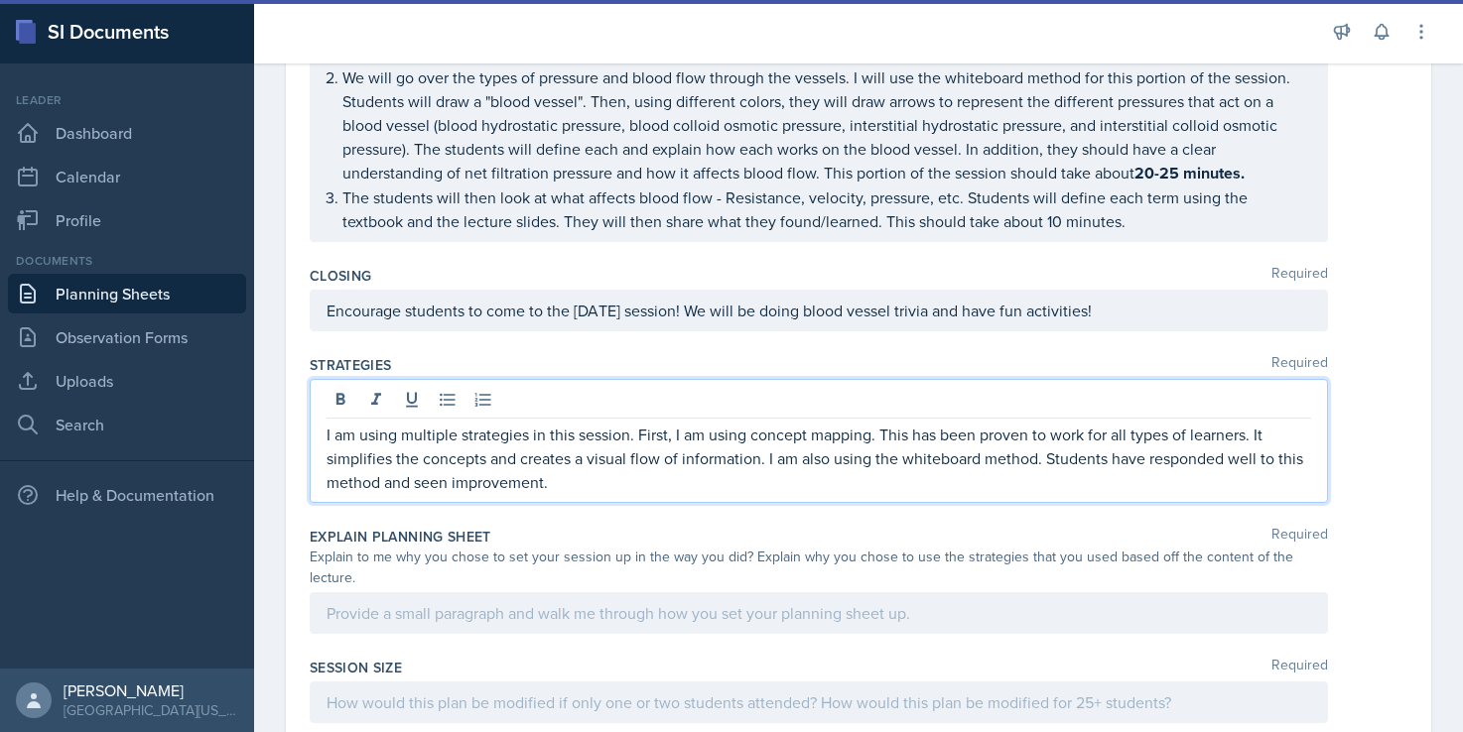
scroll to position [1074, 0]
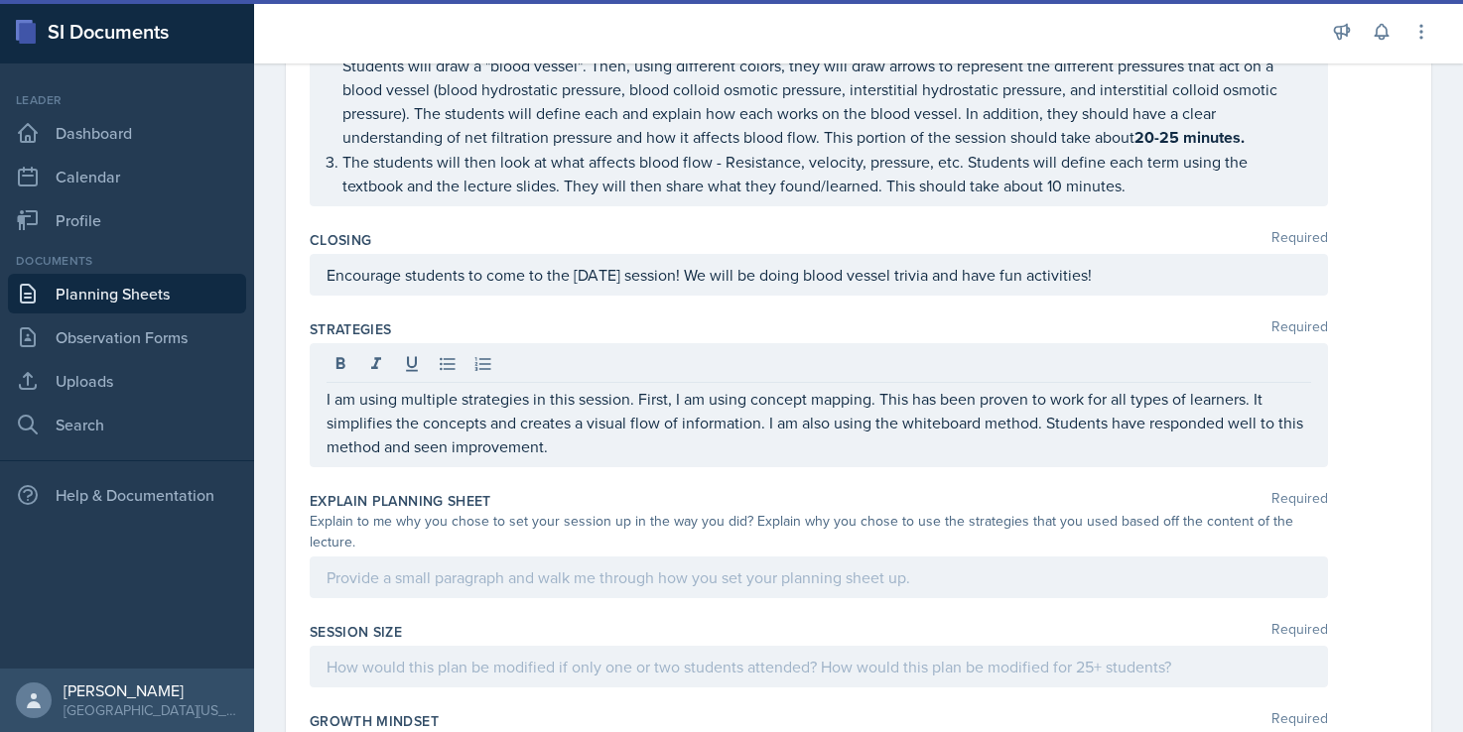
click at [595, 571] on div at bounding box center [819, 578] width 1018 height 42
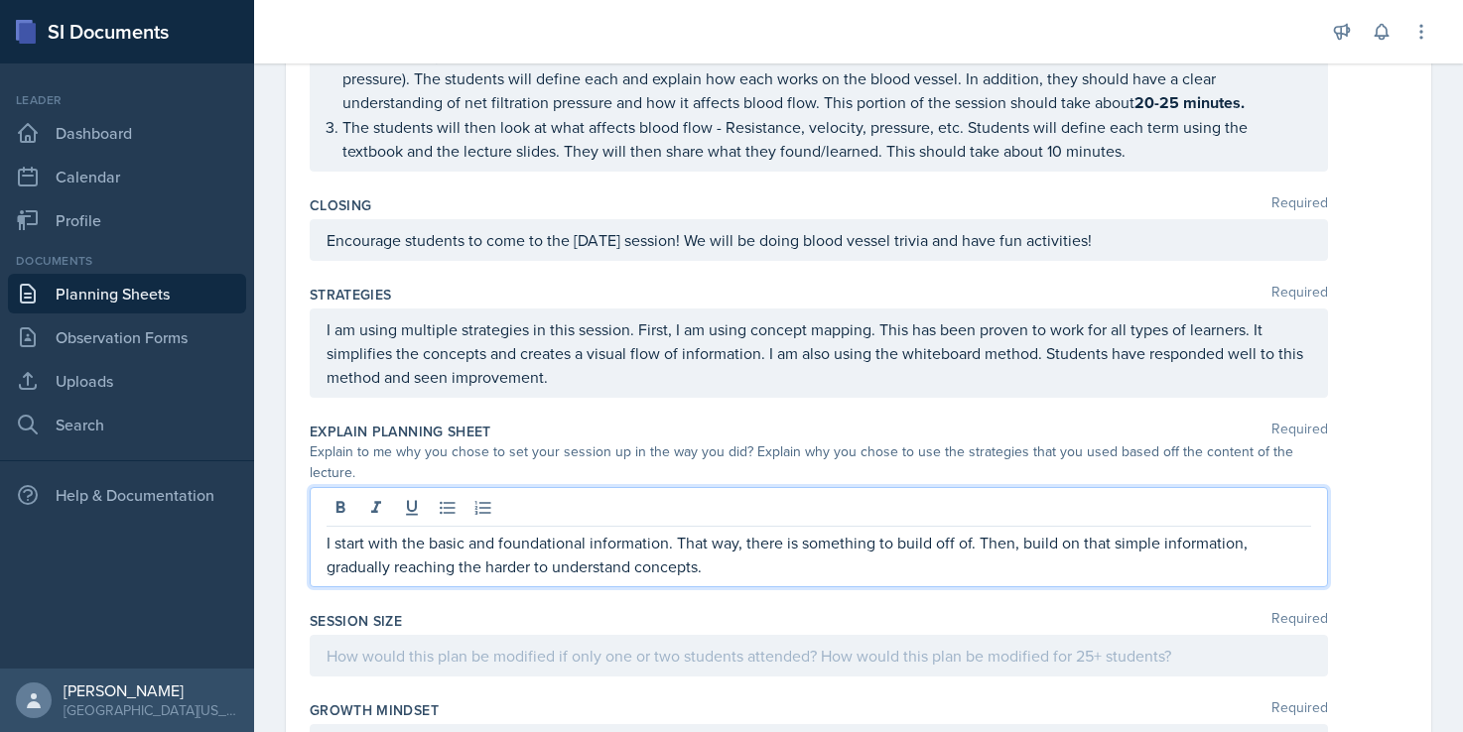
click at [675, 549] on p "I start with the basic and foundational information. That way, there is somethi…" at bounding box center [818, 555] width 984 height 48
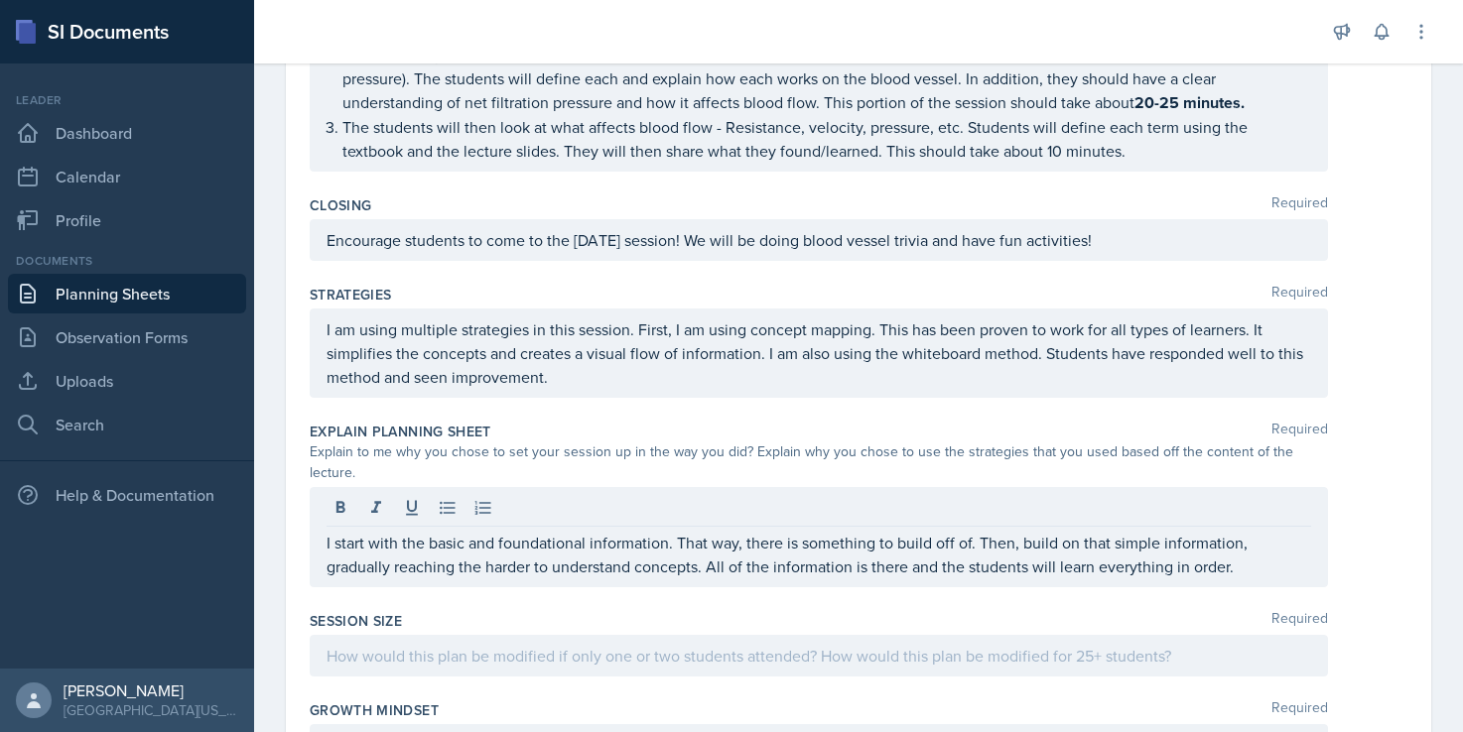
click at [564, 648] on div at bounding box center [819, 656] width 1018 height 42
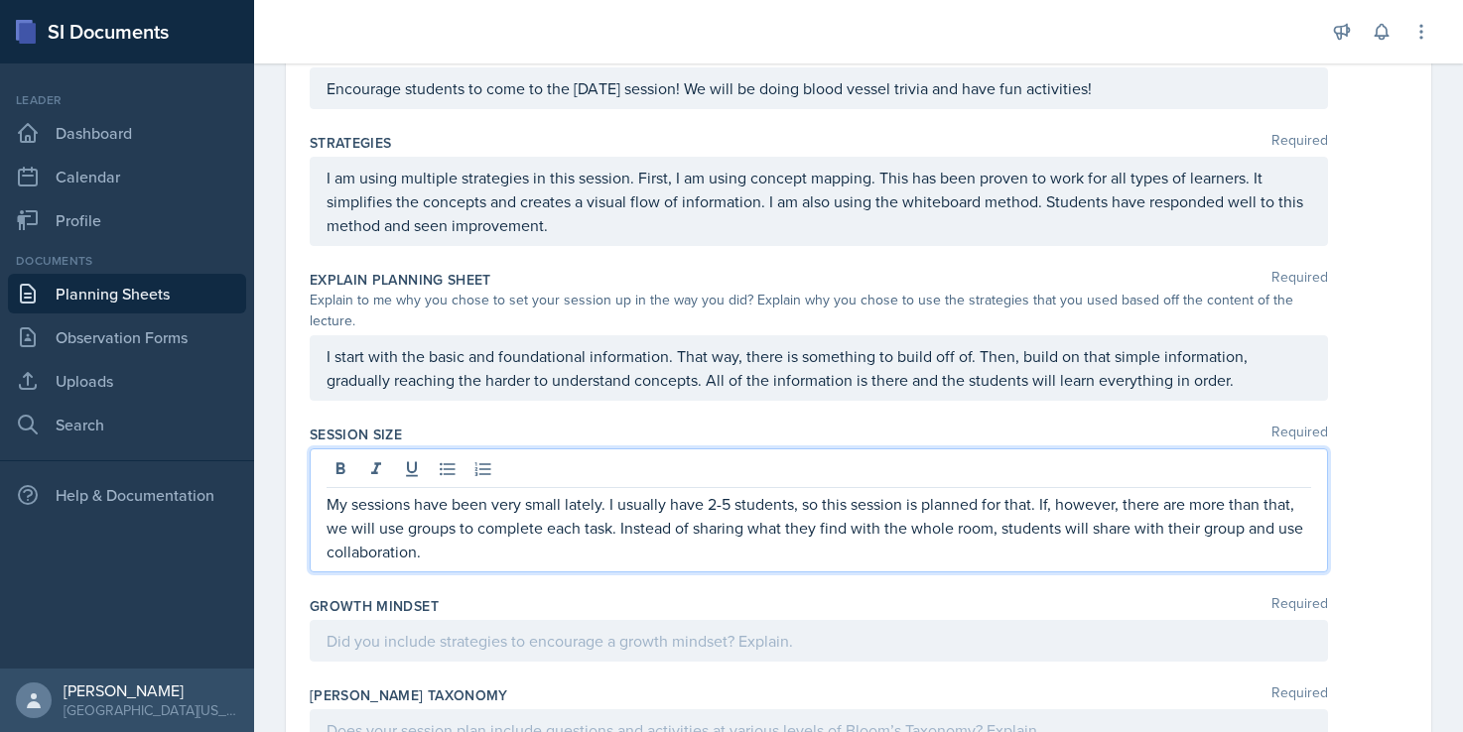
scroll to position [1425, 0]
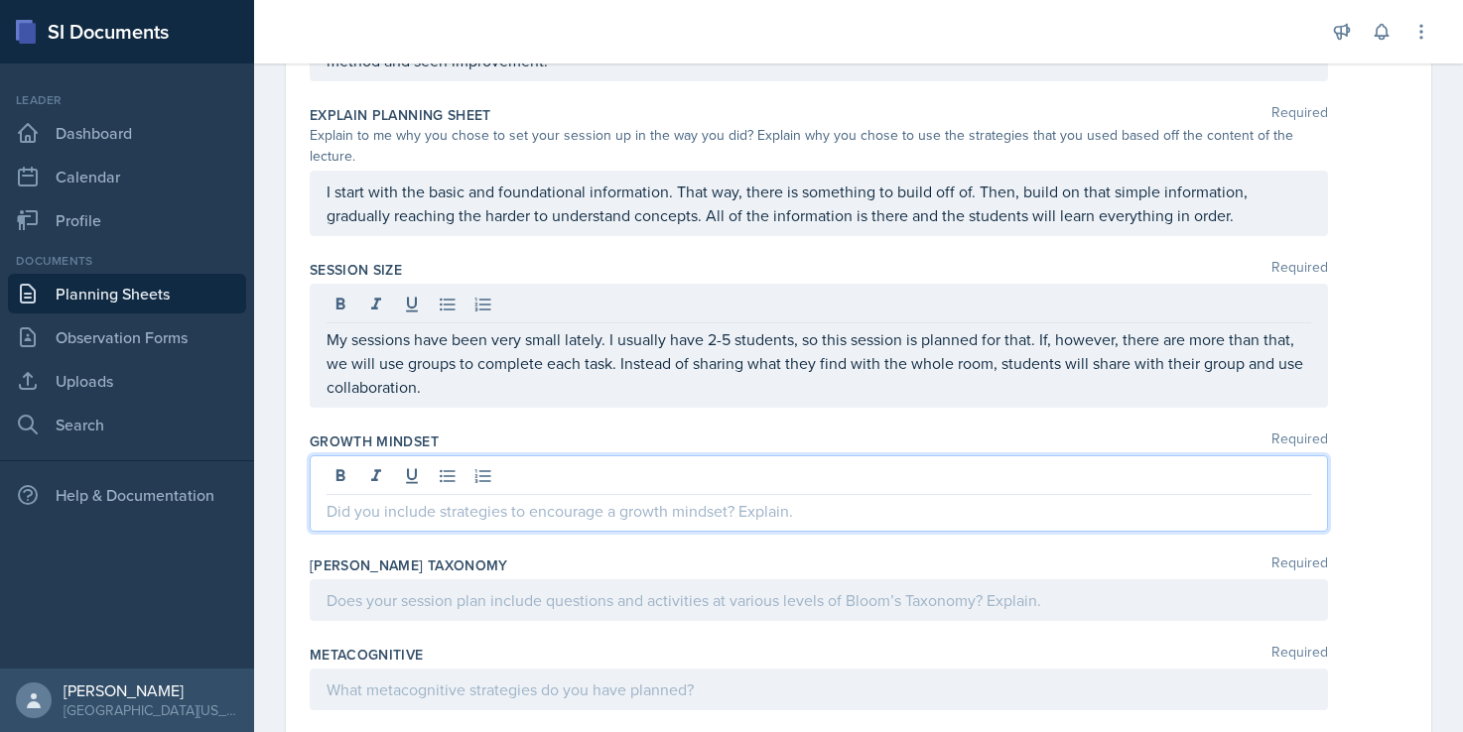
click at [605, 499] on p at bounding box center [818, 511] width 984 height 24
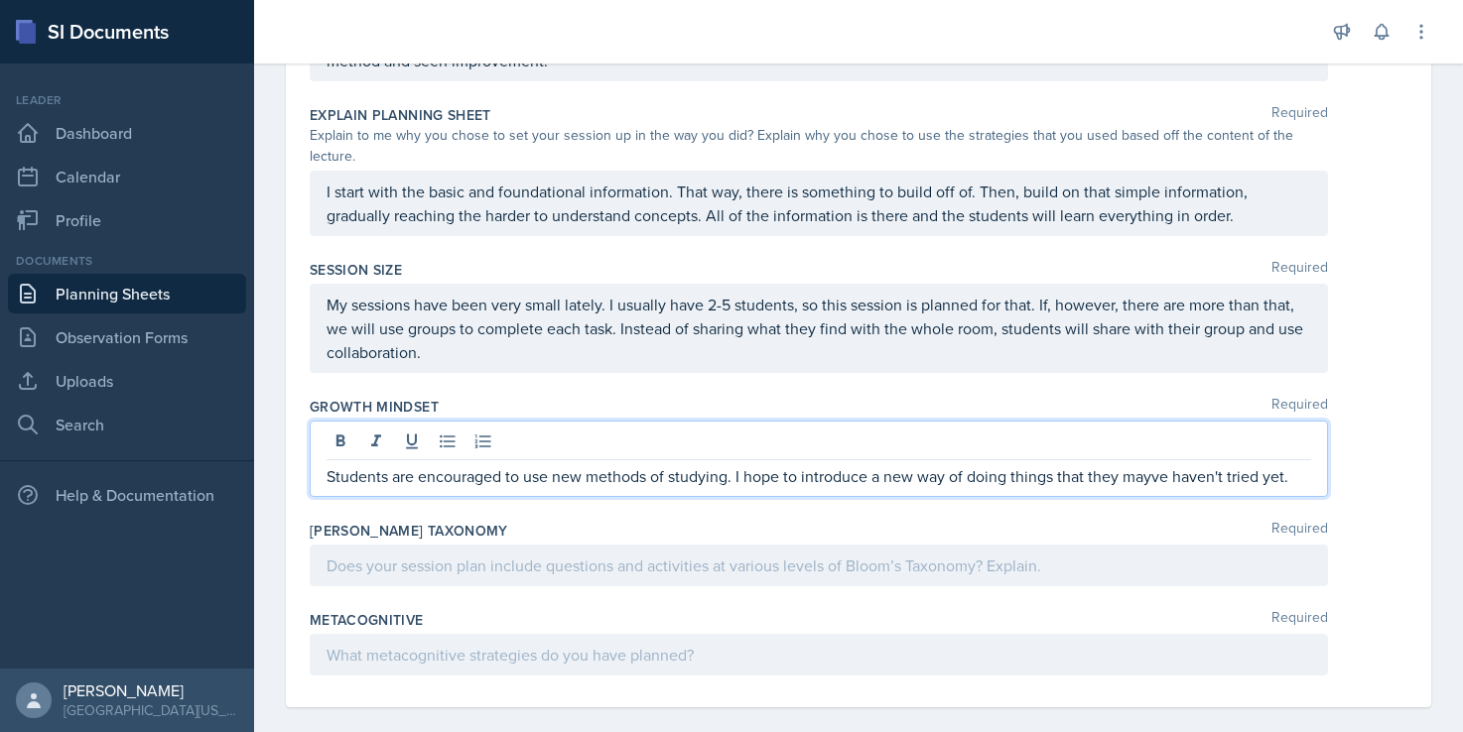
click at [1158, 464] on p "Students are encouraged to use new methods of studying. I hope to introduce a n…" at bounding box center [818, 476] width 984 height 24
click at [734, 548] on div at bounding box center [819, 566] width 1018 height 42
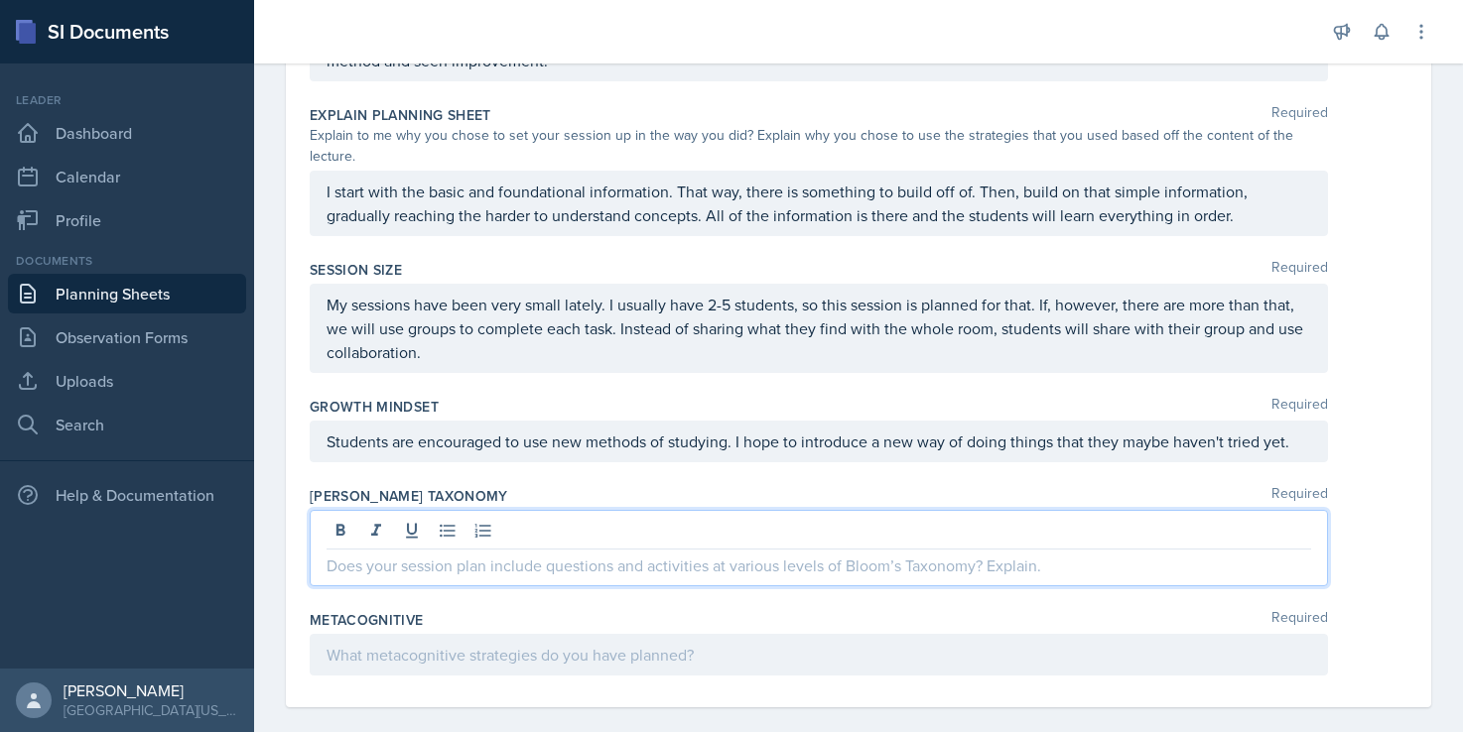
scroll to position [1390, 0]
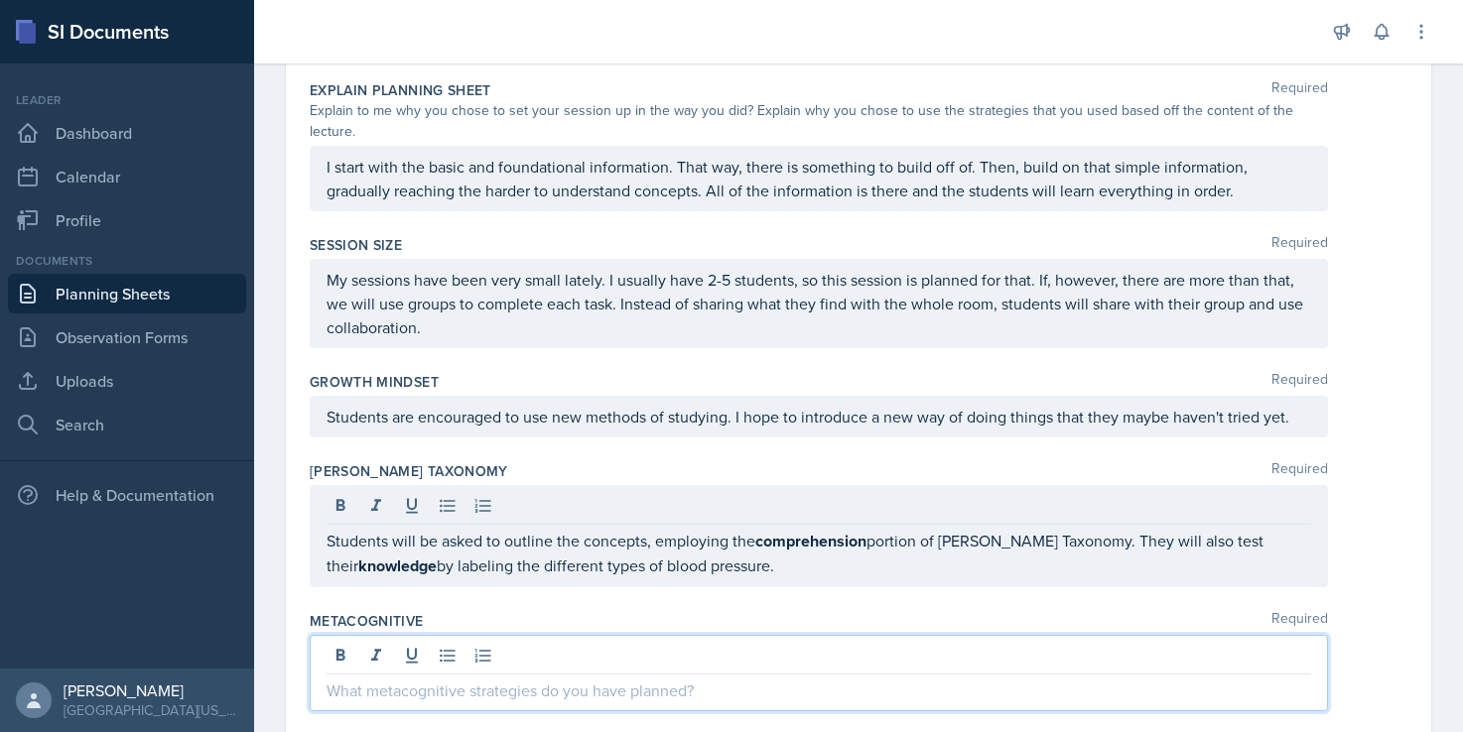
click at [734, 679] on p at bounding box center [818, 691] width 984 height 24
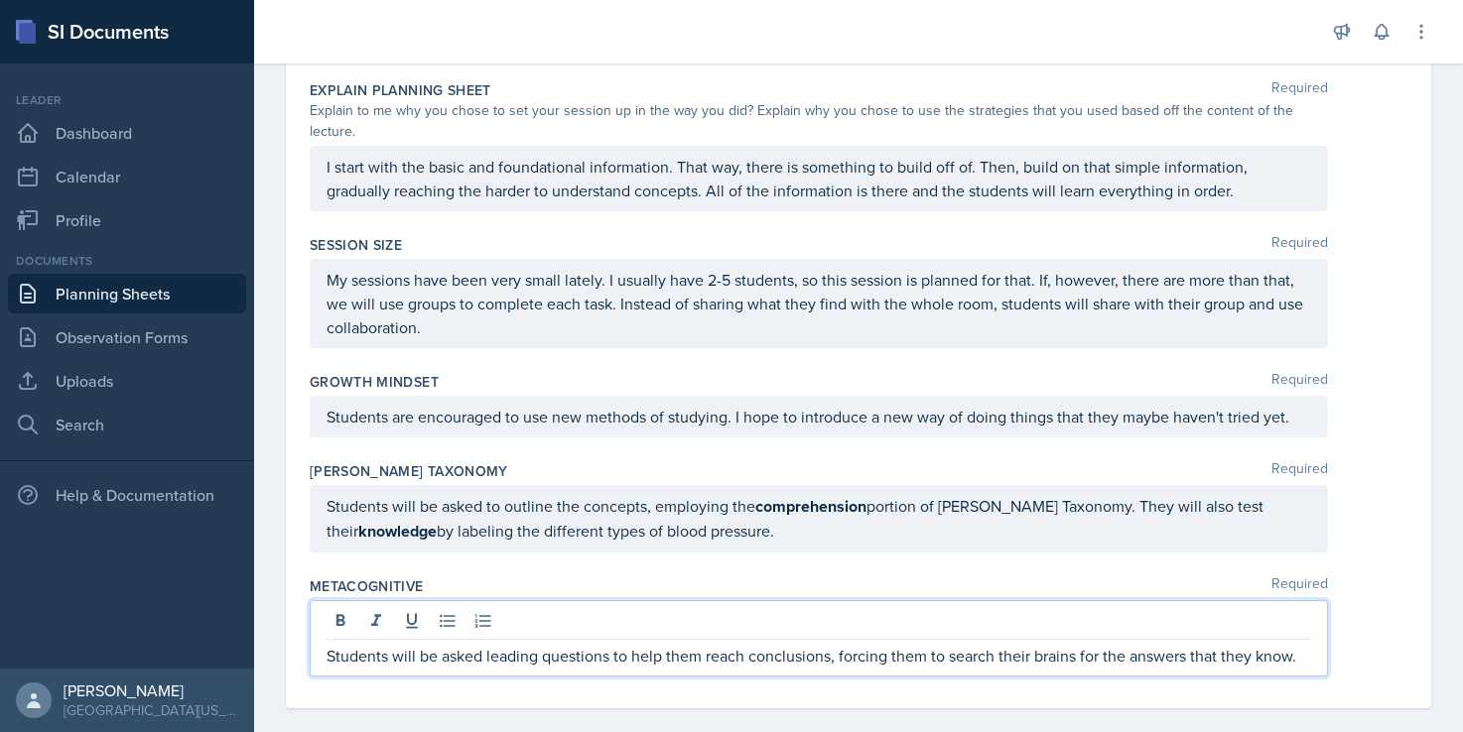
click at [1035, 533] on div "[PERSON_NAME] Taxonomy Required Students will be asked to outline the concepts,…" at bounding box center [858, 510] width 1097 height 115
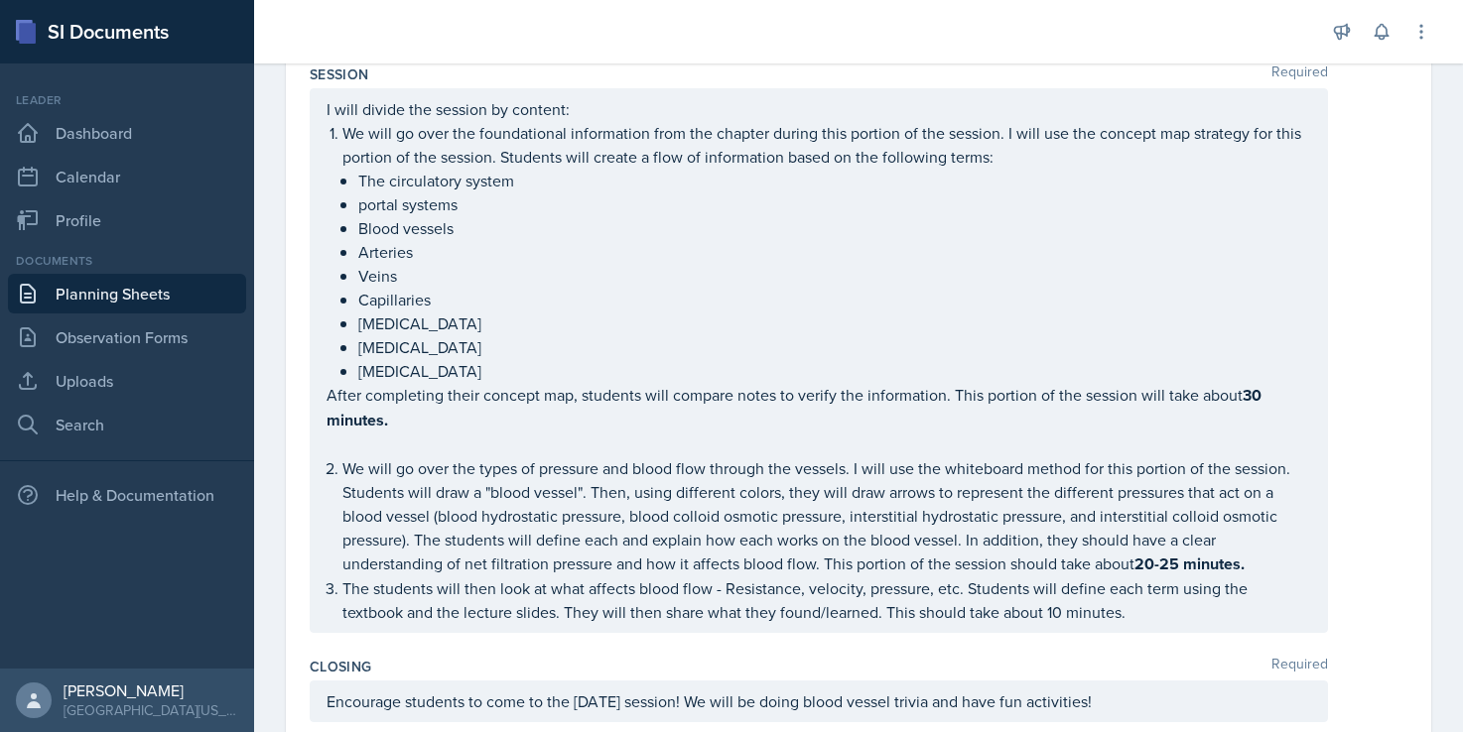
scroll to position [0, 0]
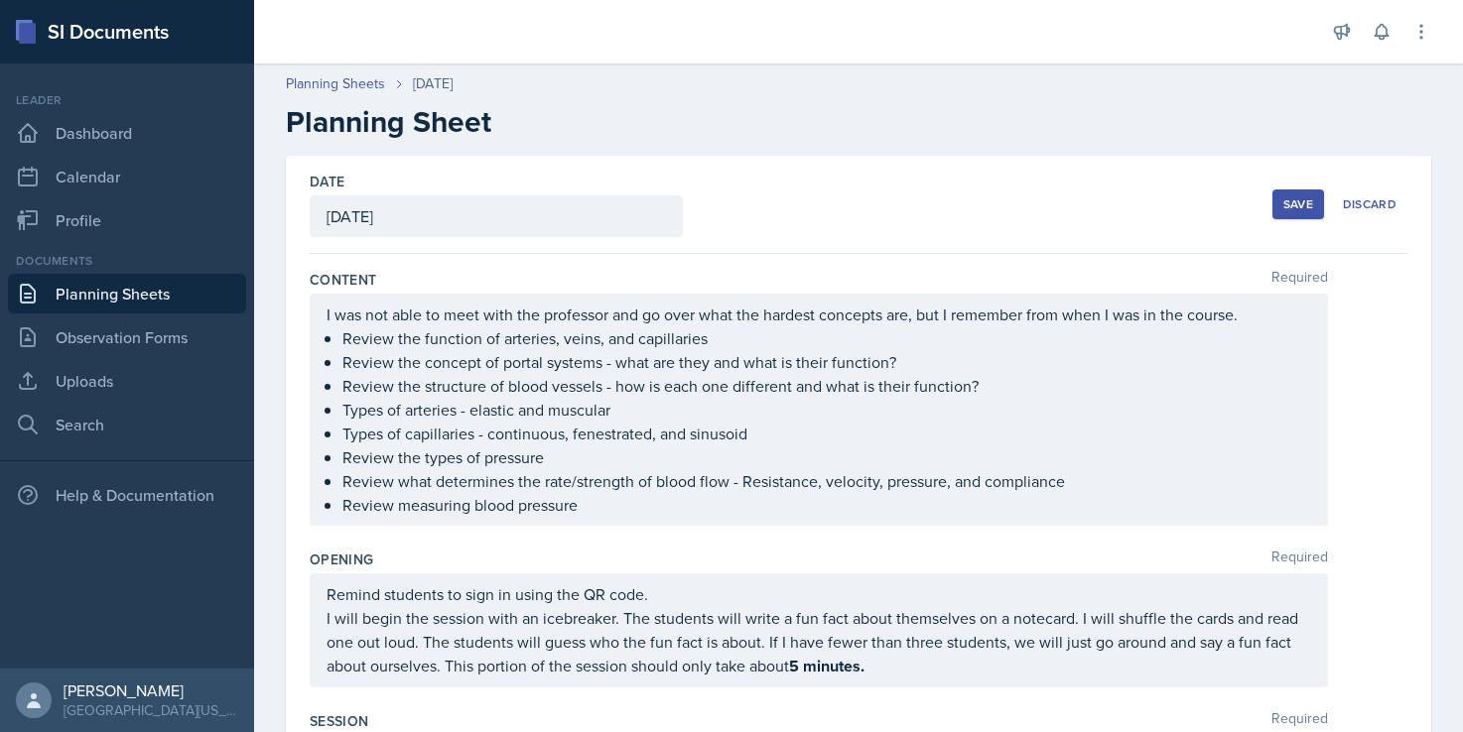
click at [1300, 208] on div "Save" at bounding box center [1298, 204] width 30 height 16
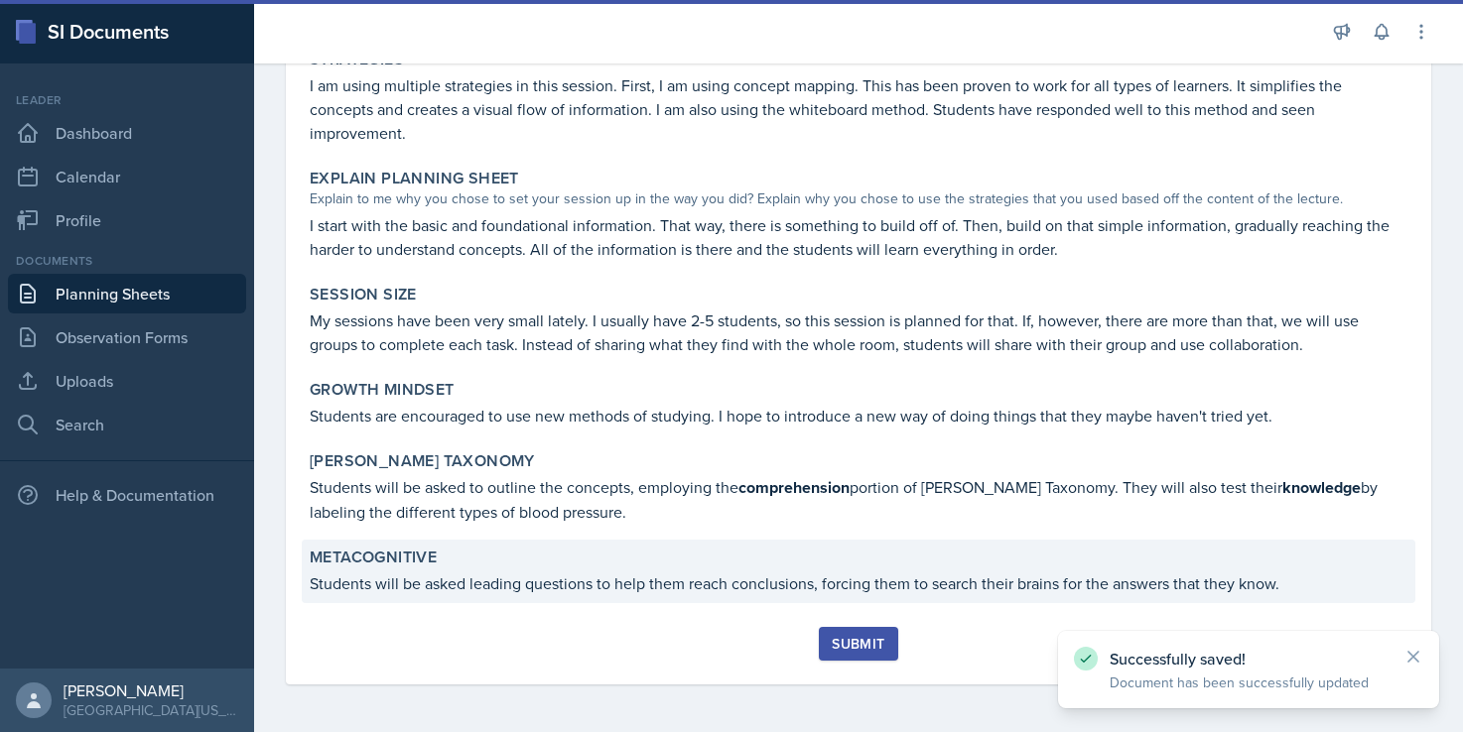
scroll to position [1230, 0]
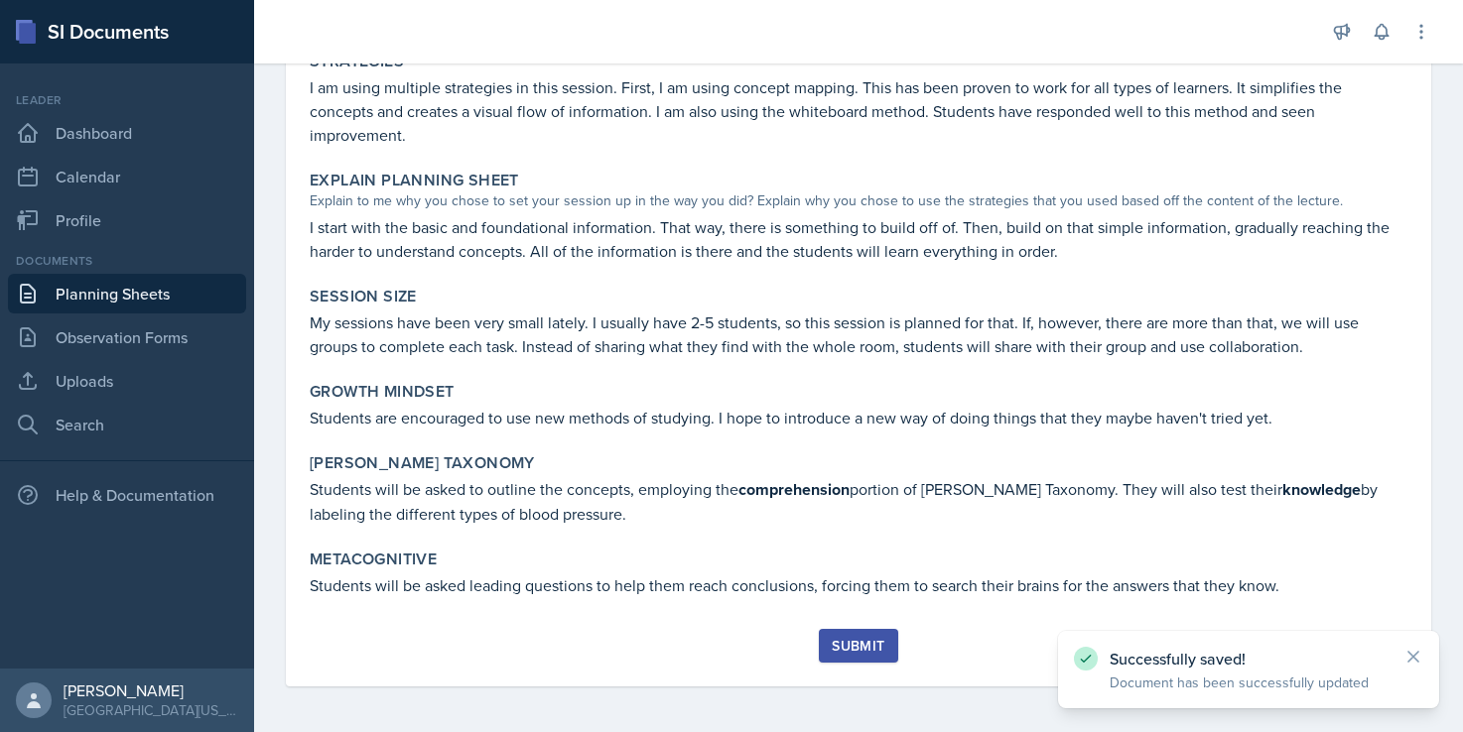
click at [835, 641] on div "Submit" at bounding box center [858, 646] width 53 height 16
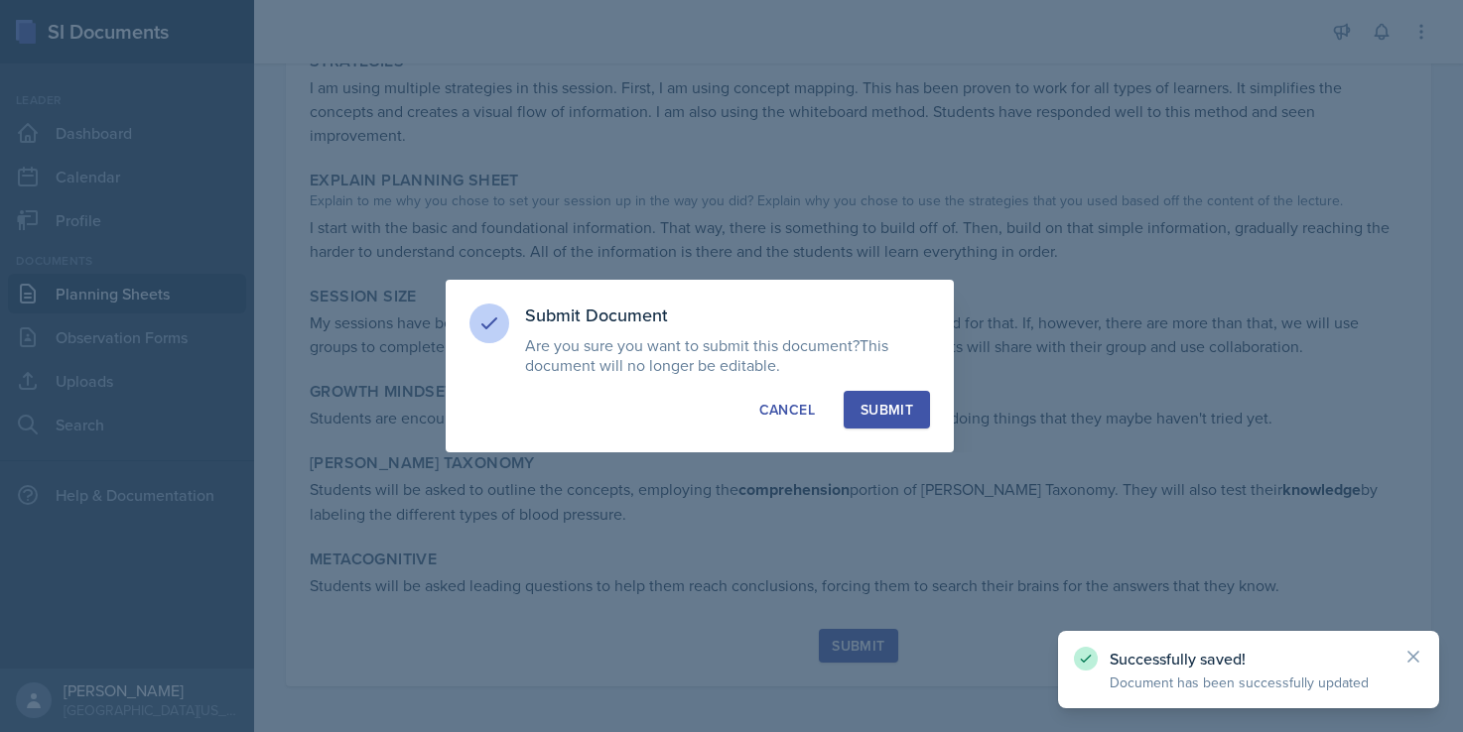
click at [898, 404] on div "Submit" at bounding box center [886, 410] width 53 height 20
